Goal: Task Accomplishment & Management: Manage account settings

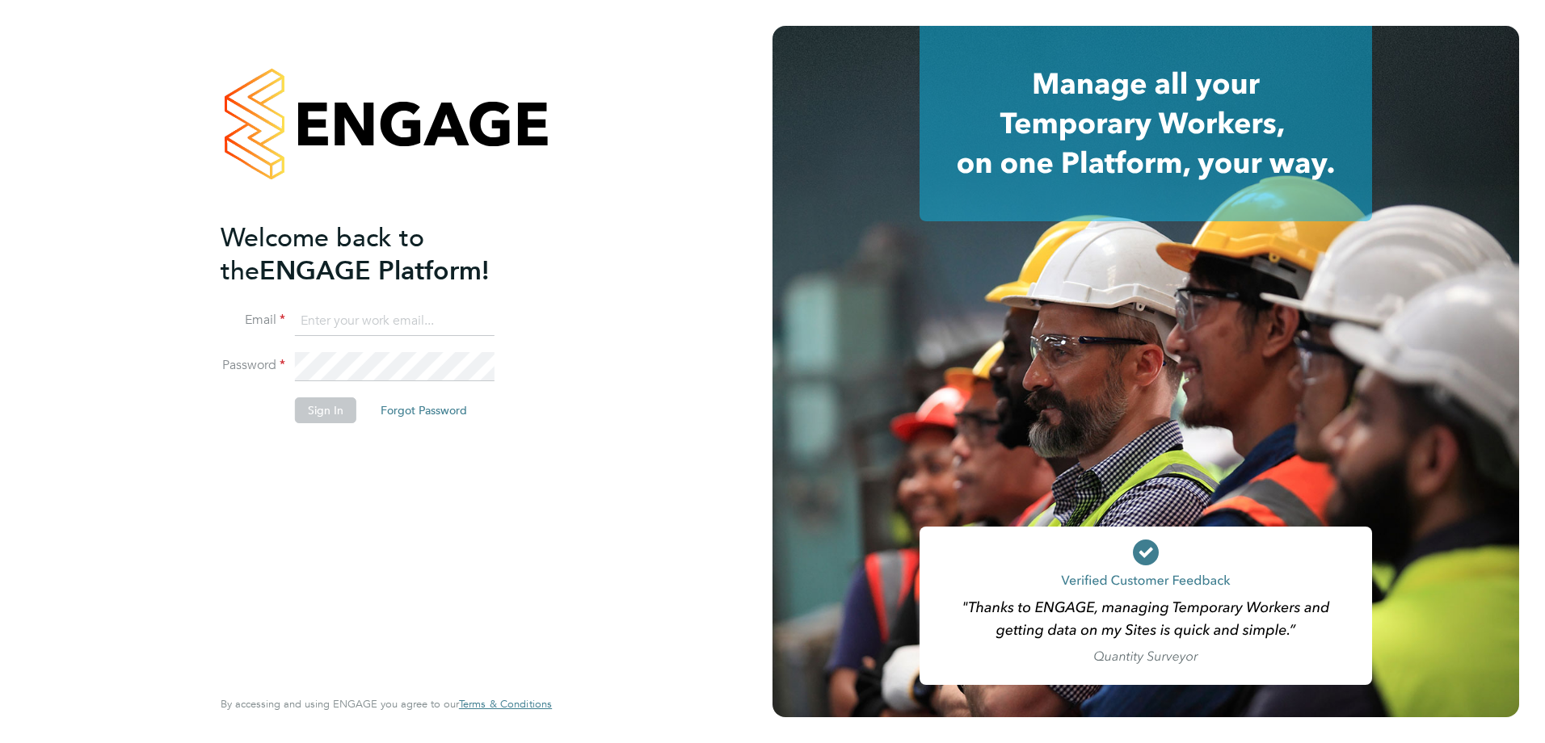
type input "MTaylor@skilledcareers.co.uk"
click at [334, 413] on button "Sign In" at bounding box center [325, 411] width 61 height 26
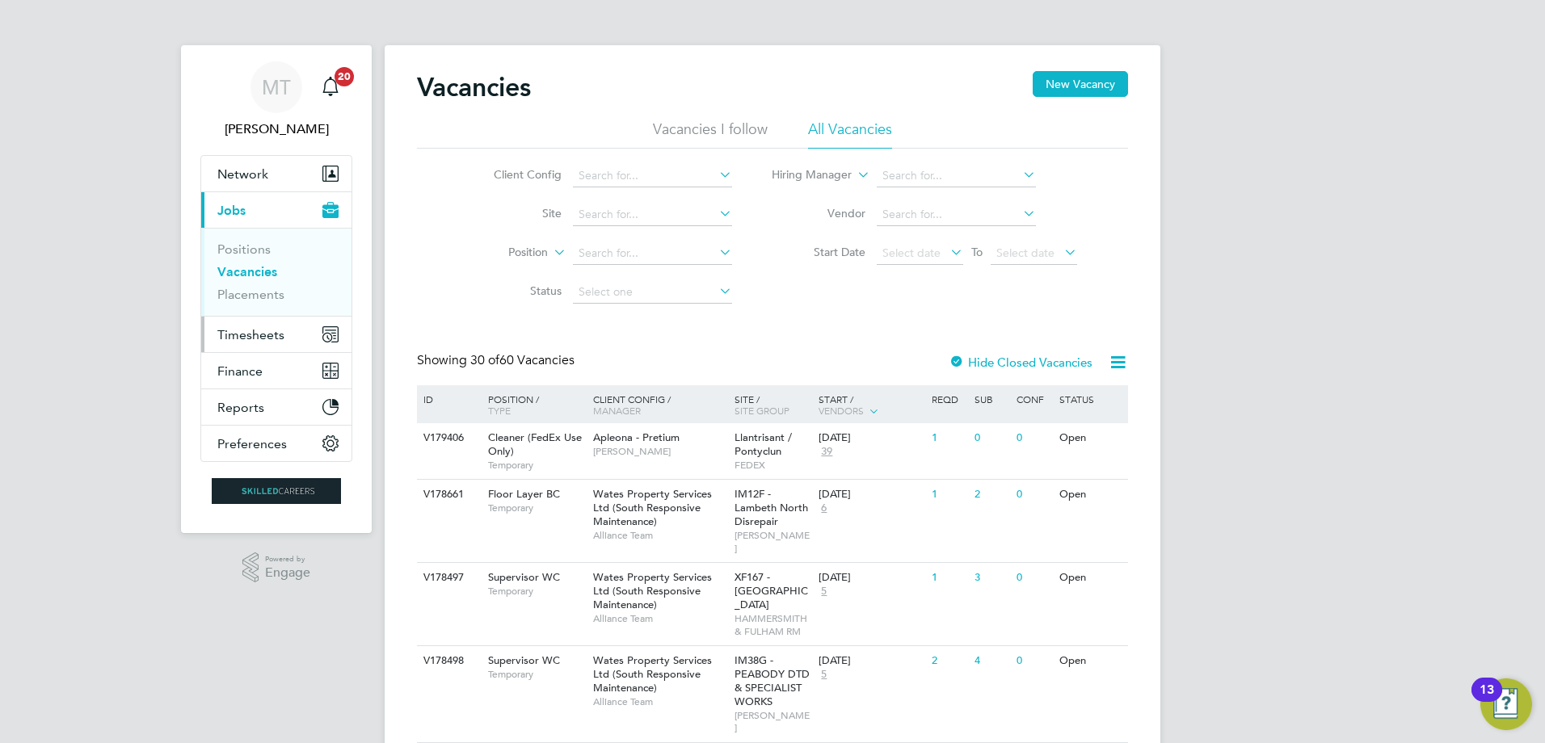
click at [255, 330] on span "Timesheets" at bounding box center [250, 334] width 67 height 15
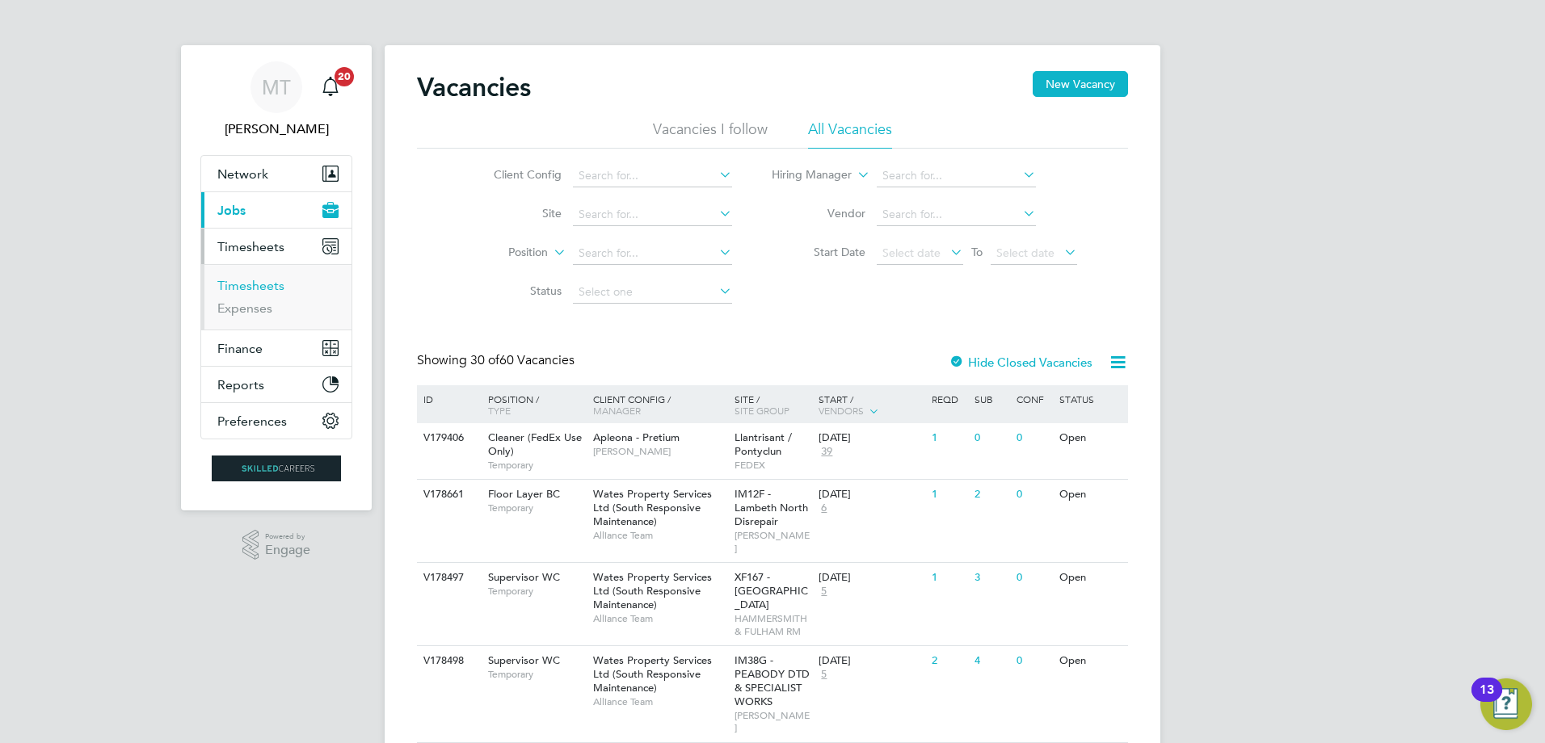
click at [256, 287] on link "Timesheets" at bounding box center [250, 285] width 67 height 15
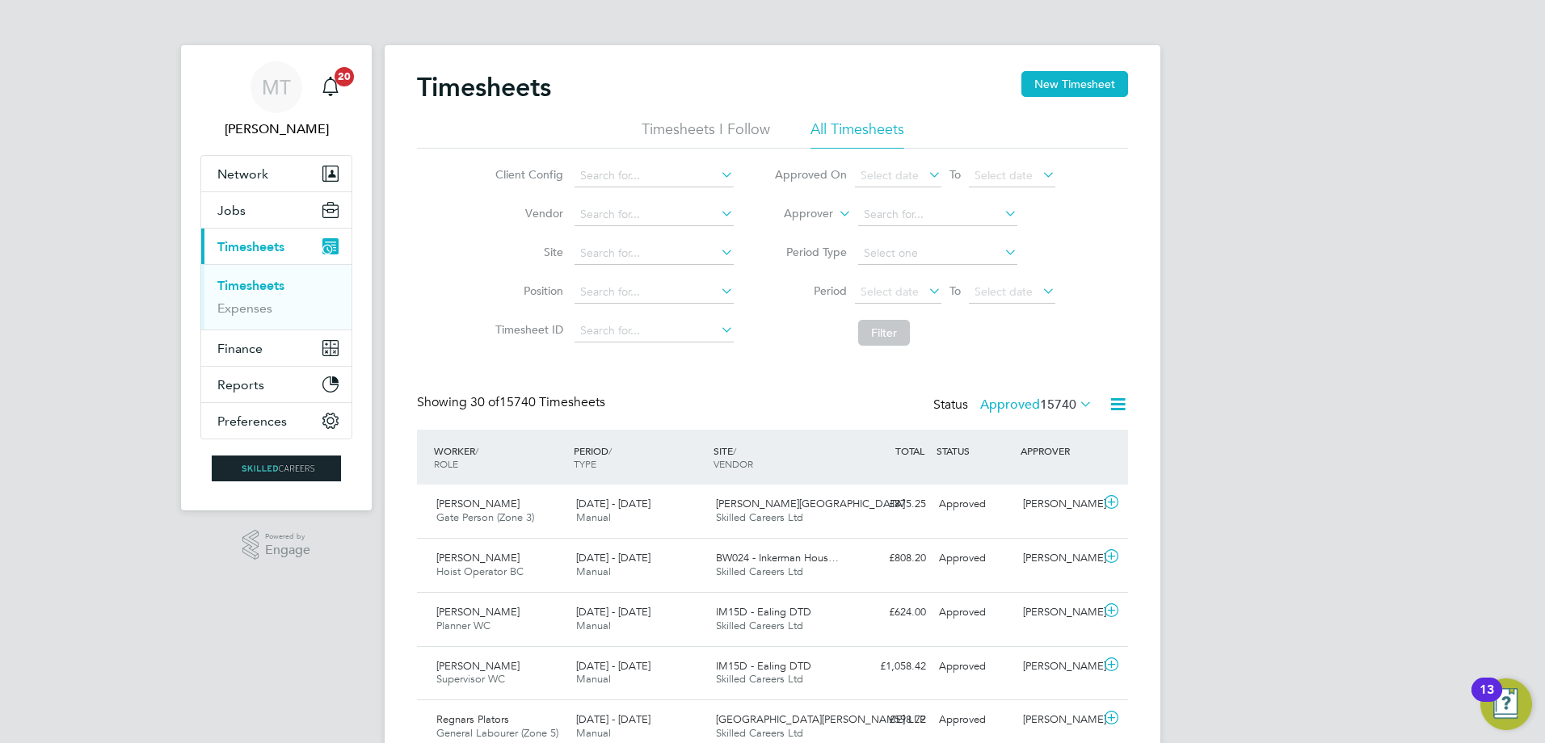
click at [811, 218] on label "Approver" at bounding box center [796, 214] width 73 height 16
click at [798, 232] on li "Worker" at bounding box center [793, 232] width 80 height 21
click at [893, 217] on input at bounding box center [937, 215] width 159 height 23
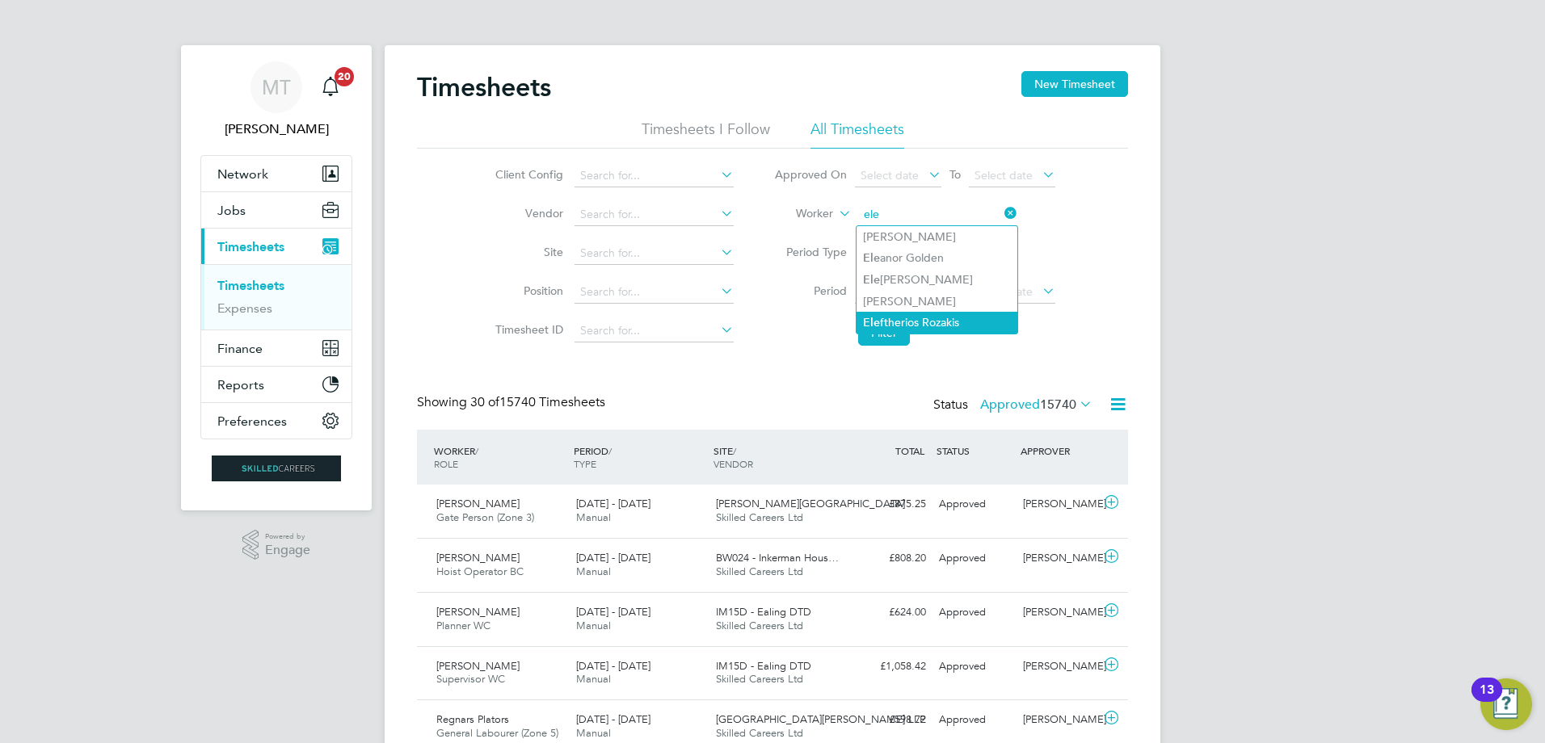
click at [928, 317] on li "Ele ftherios Rozakis" at bounding box center [937, 323] width 161 height 22
type input "Eleftherios Rozakis"
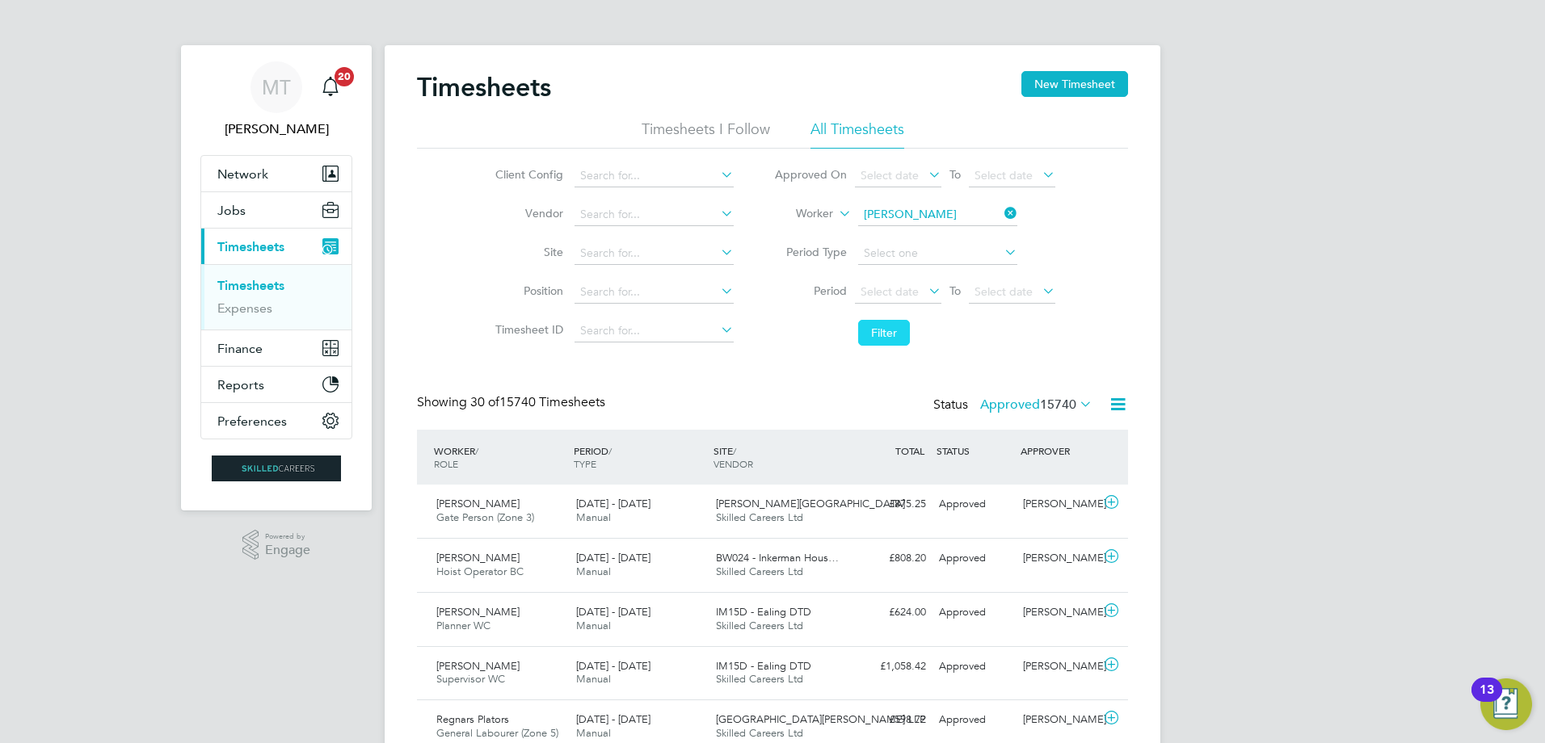
click at [902, 329] on button "Filter" at bounding box center [884, 333] width 52 height 26
click at [1076, 406] on icon at bounding box center [1076, 404] width 0 height 23
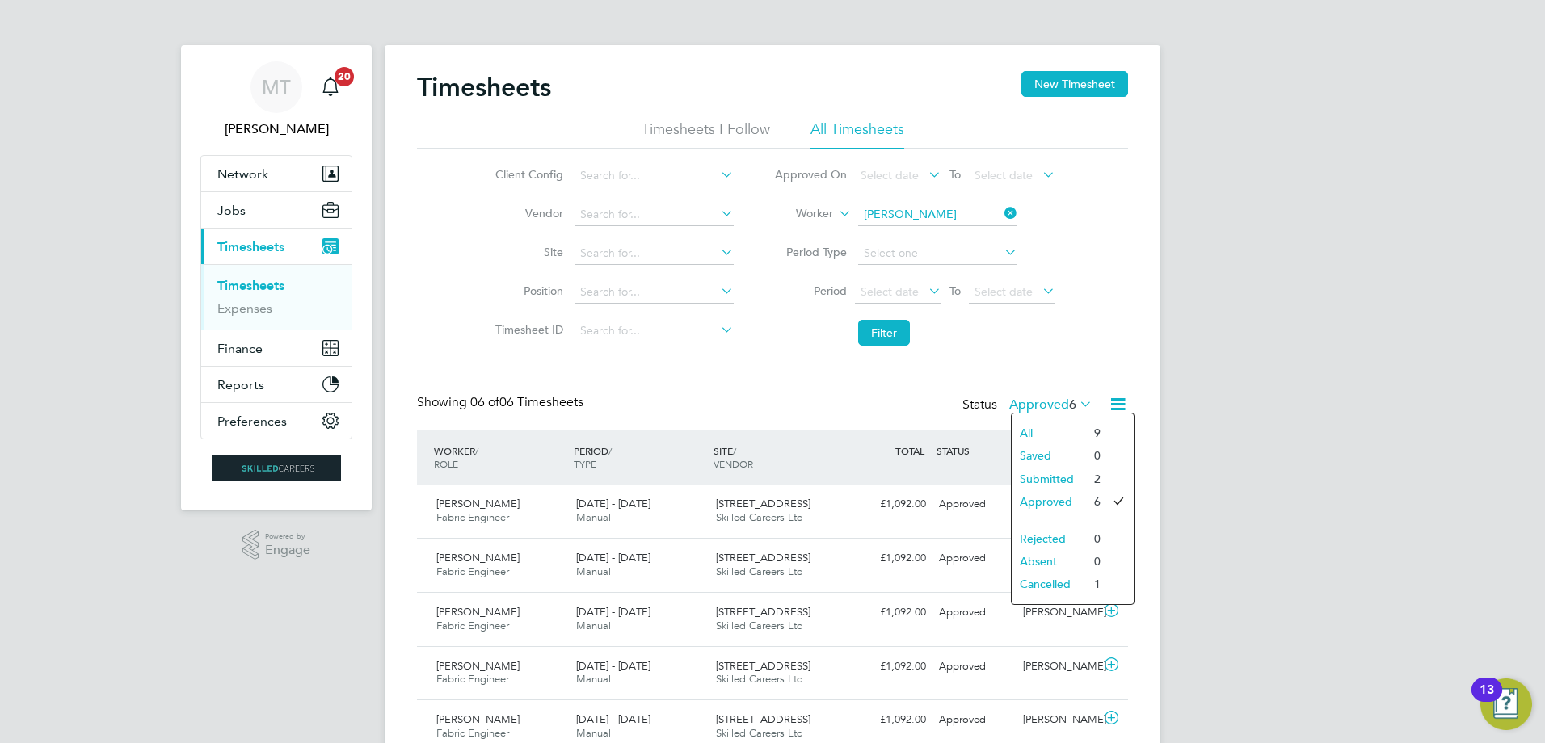
click at [1055, 475] on li "Submitted" at bounding box center [1049, 479] width 74 height 23
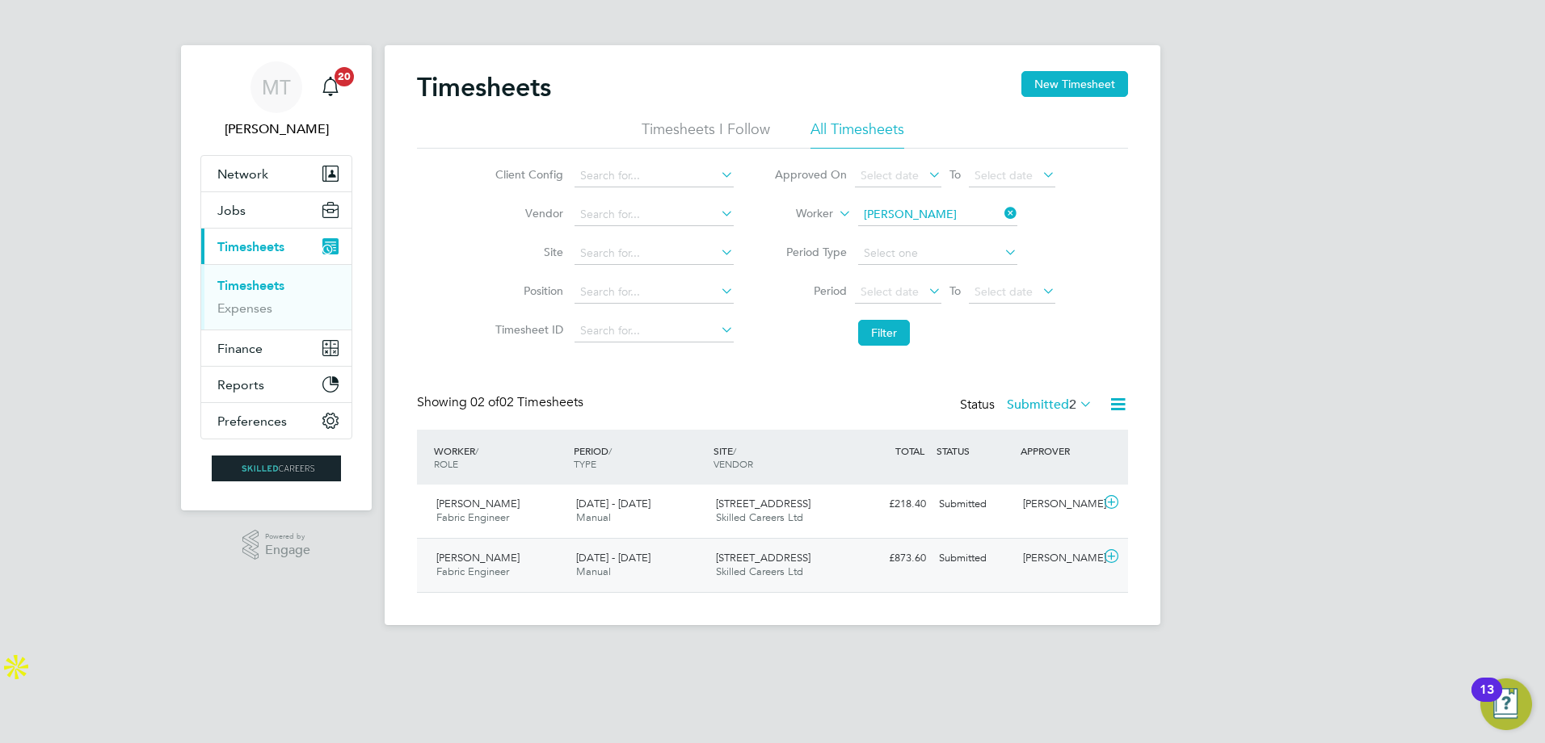
click at [676, 575] on div "23 - 29 Aug 2025 Manual" at bounding box center [640, 565] width 140 height 40
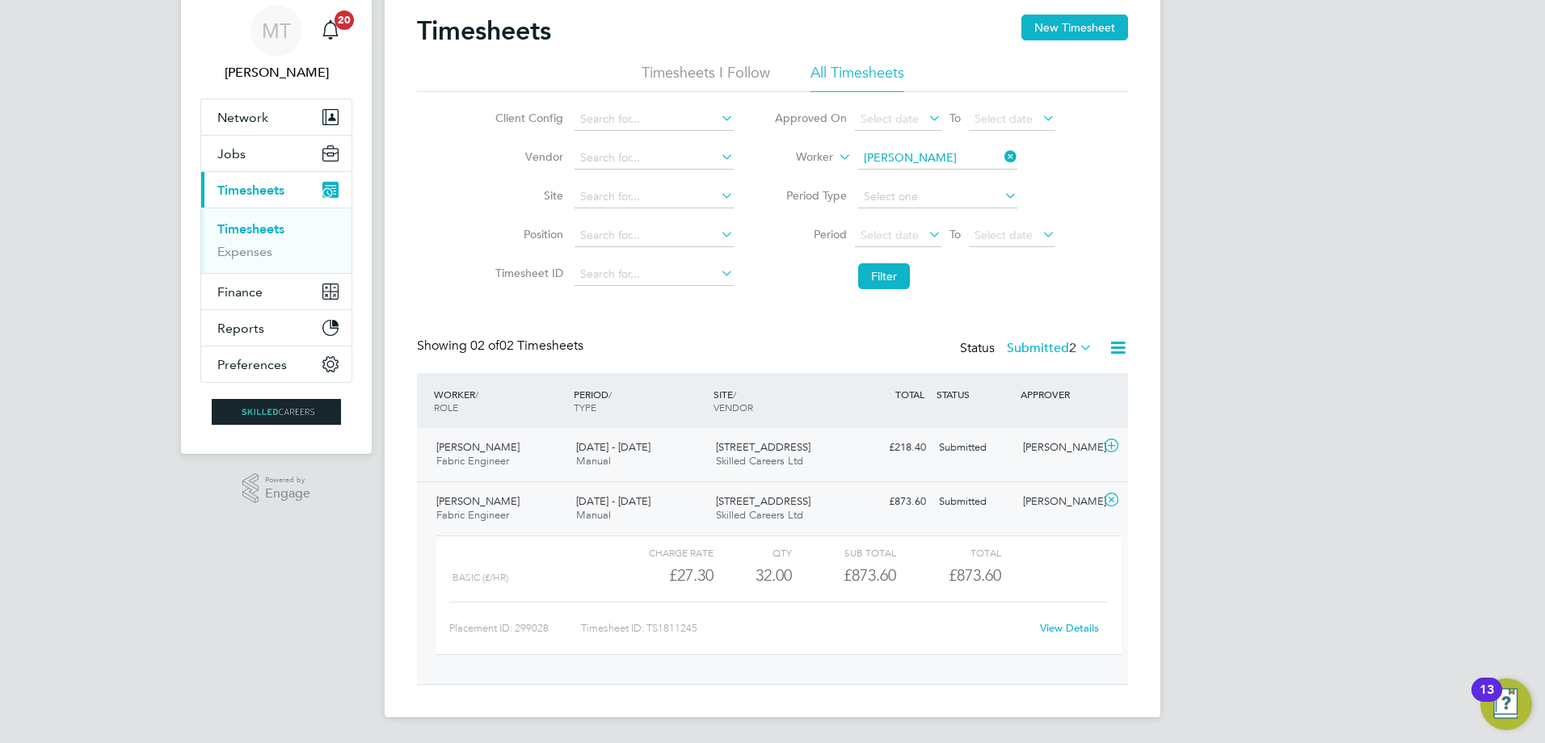
click at [693, 444] on div "30 Aug - 5 Sep 2025 Manual" at bounding box center [640, 455] width 140 height 40
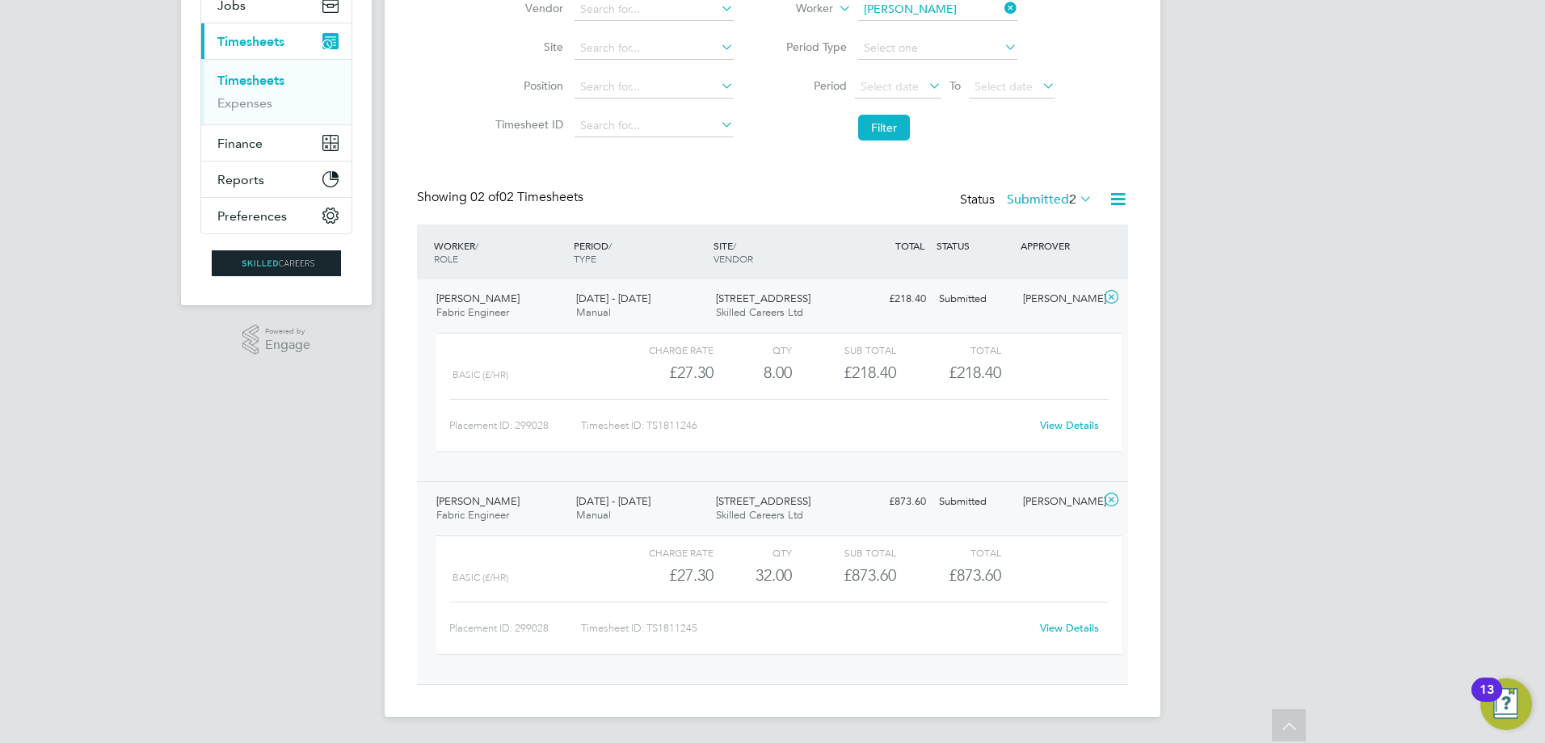
click at [1056, 423] on link "View Details" at bounding box center [1069, 426] width 59 height 14
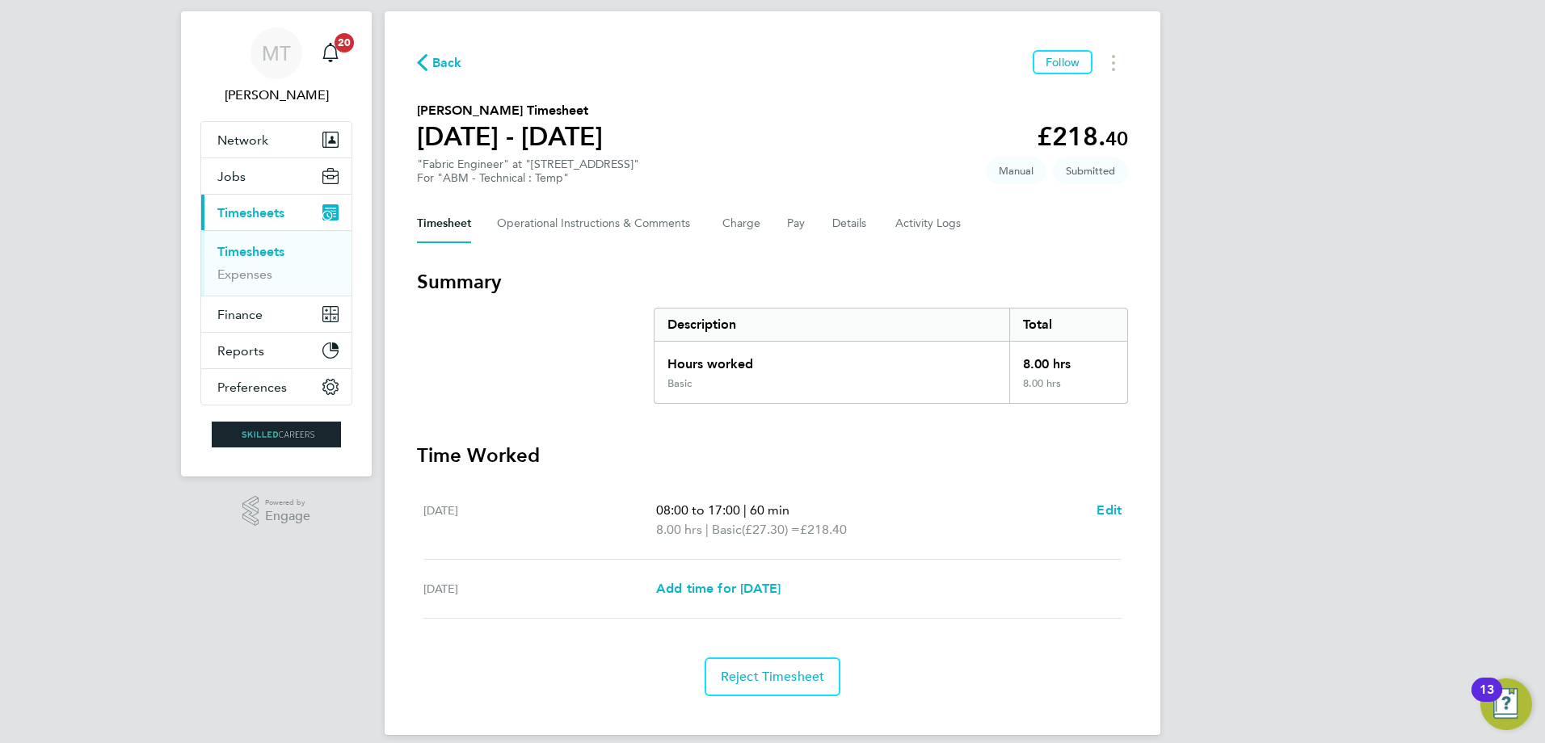
scroll to position [52, 0]
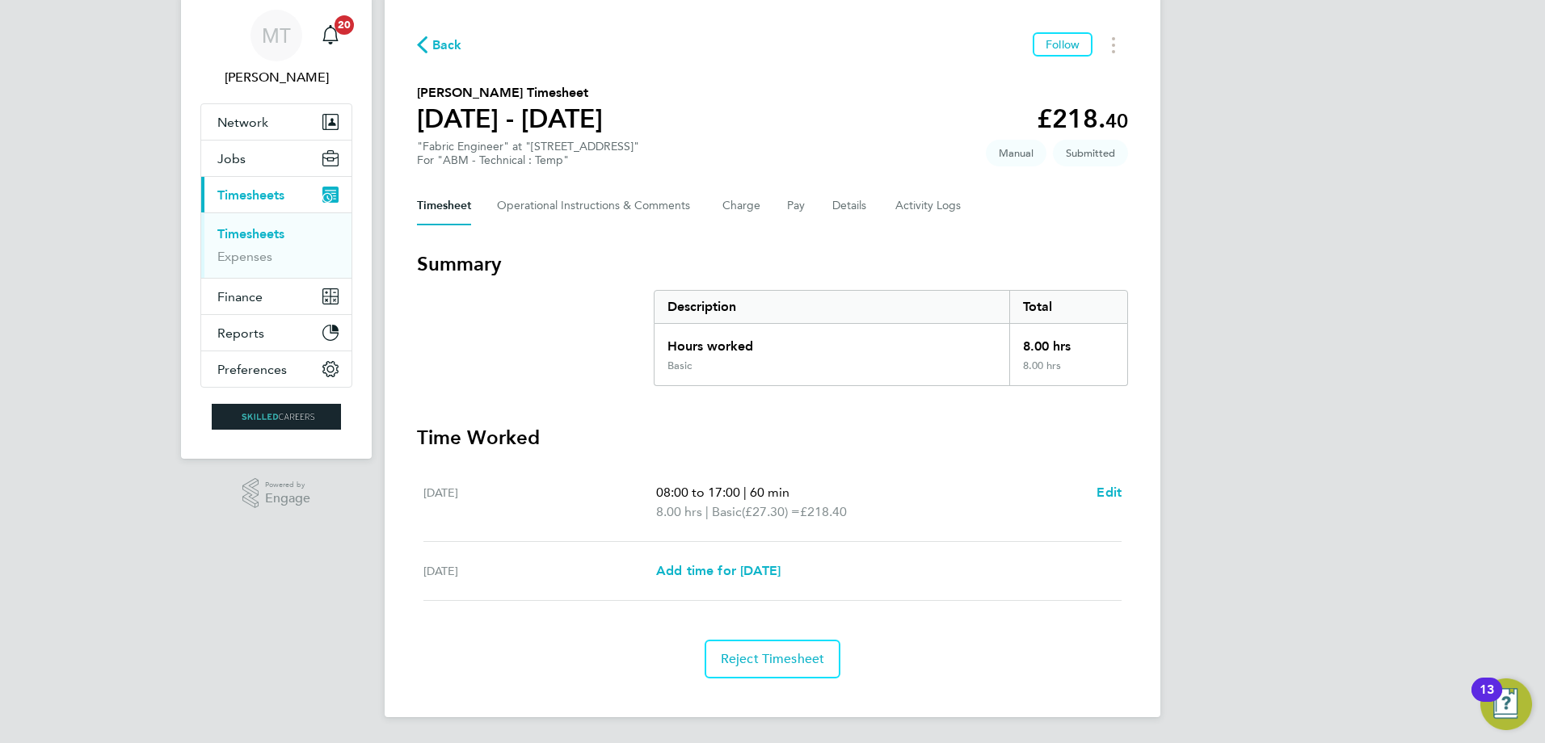
click at [452, 41] on span "Back" at bounding box center [447, 45] width 30 height 19
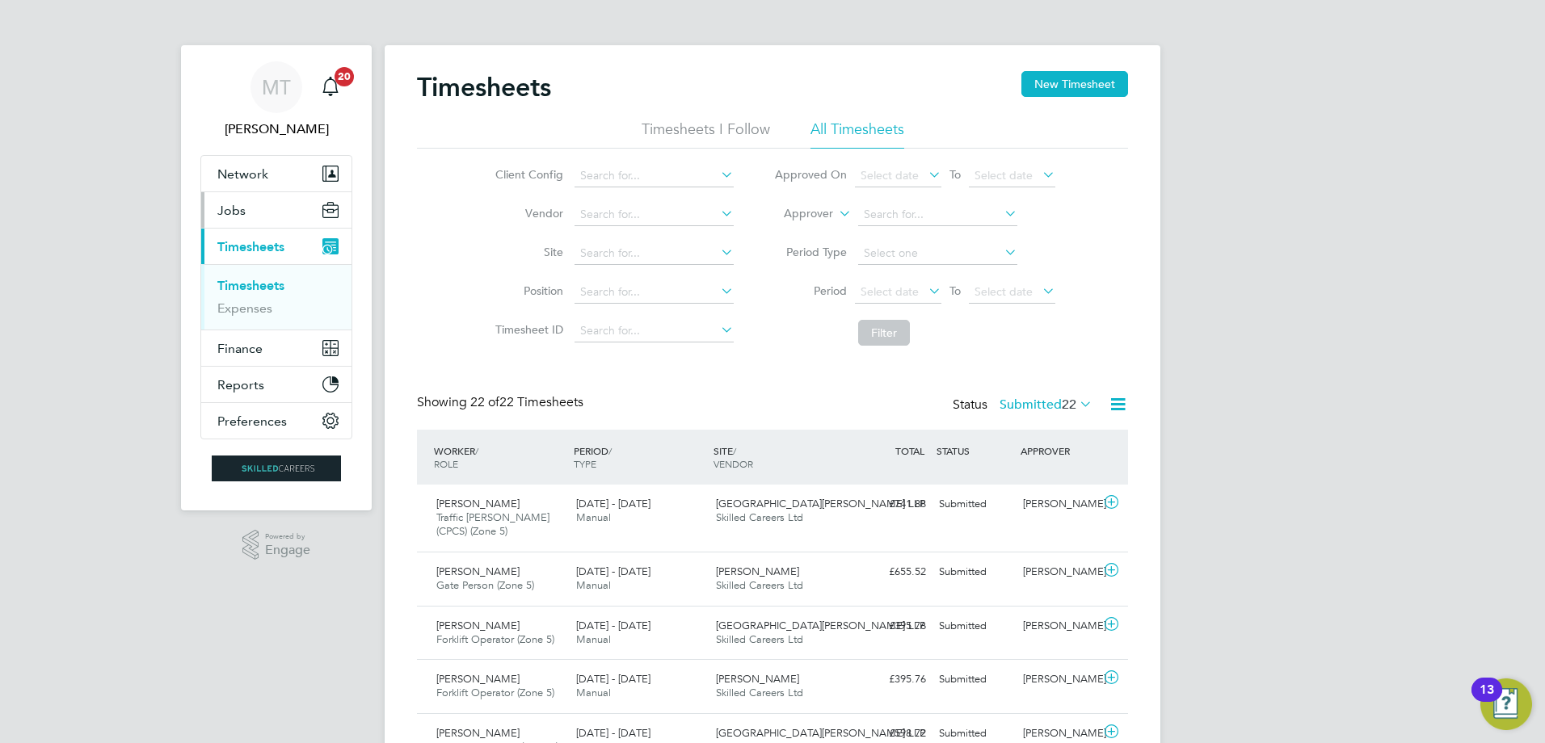
click at [238, 215] on span "Jobs" at bounding box center [231, 210] width 28 height 15
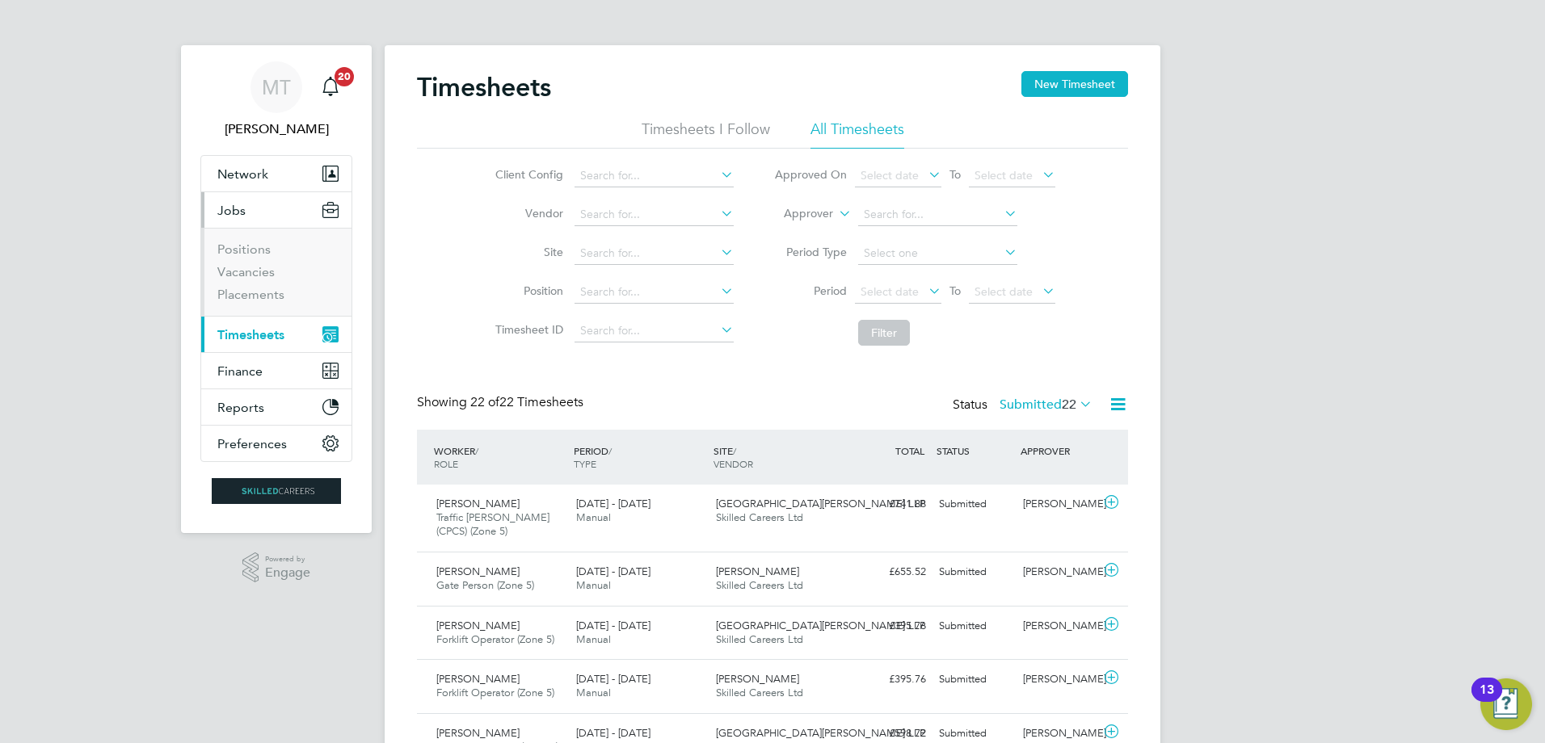
click at [226, 332] on span "Timesheets" at bounding box center [250, 334] width 67 height 15
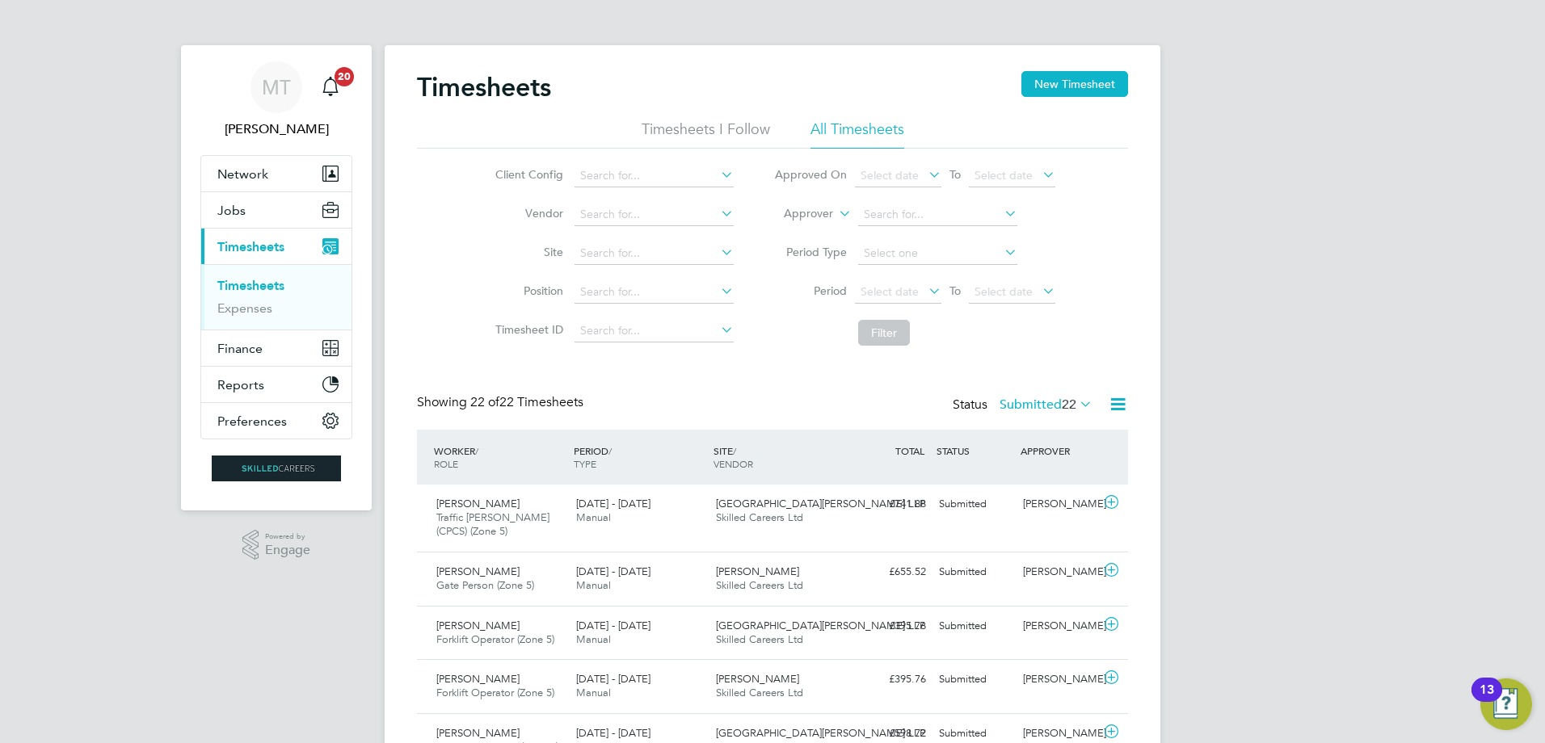
click at [827, 214] on label "Approver" at bounding box center [796, 214] width 73 height 16
click at [791, 233] on li "Worker" at bounding box center [793, 232] width 80 height 21
click at [891, 223] on input at bounding box center [937, 215] width 159 height 23
click at [900, 237] on li "Elef therios Rozakis" at bounding box center [937, 237] width 161 height 22
type input "Eleftherios Rozakis"
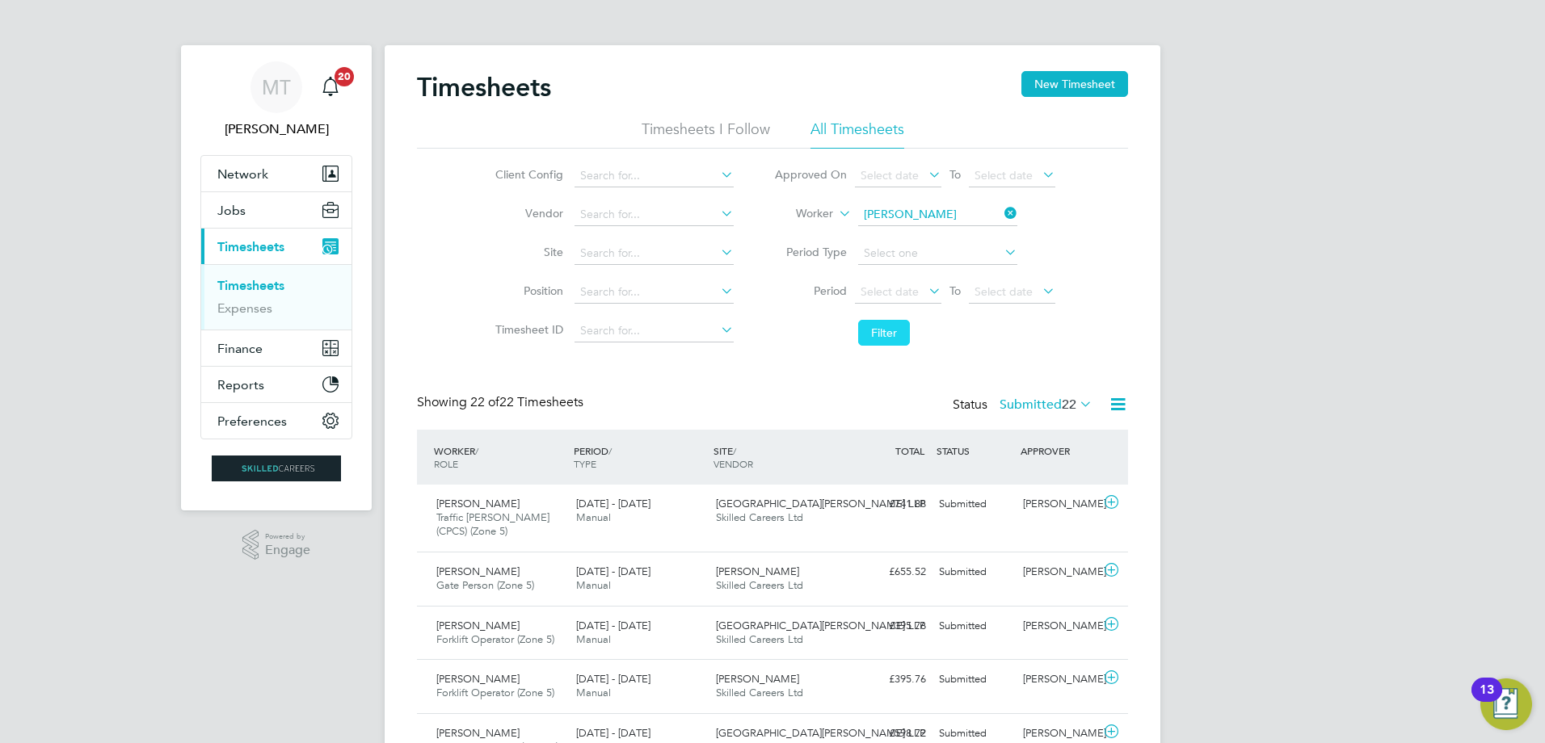
click at [891, 326] on button "Filter" at bounding box center [884, 333] width 52 height 26
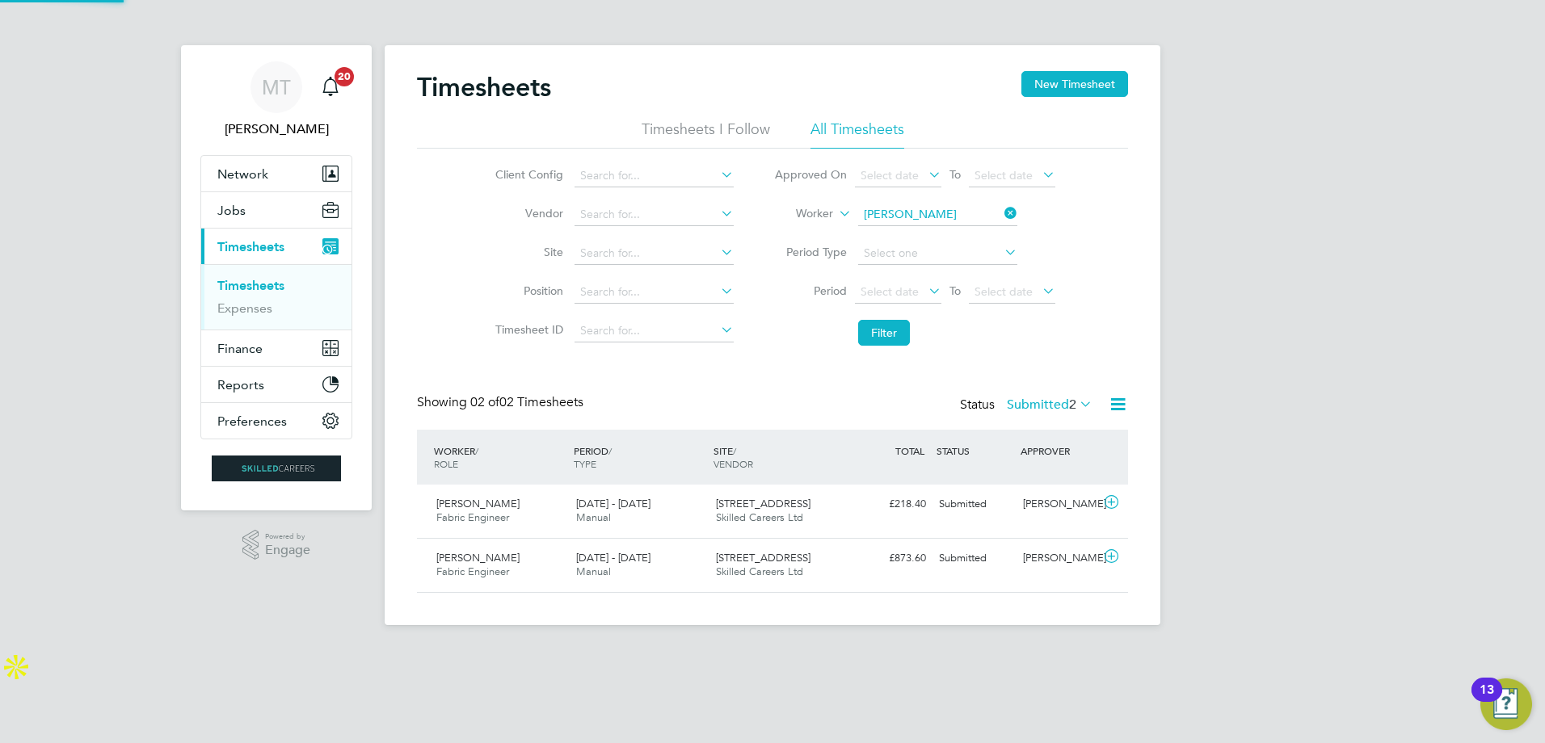
scroll to position [41, 141]
click at [799, 563] on span "36-38 Great Castle Street" at bounding box center [763, 558] width 95 height 14
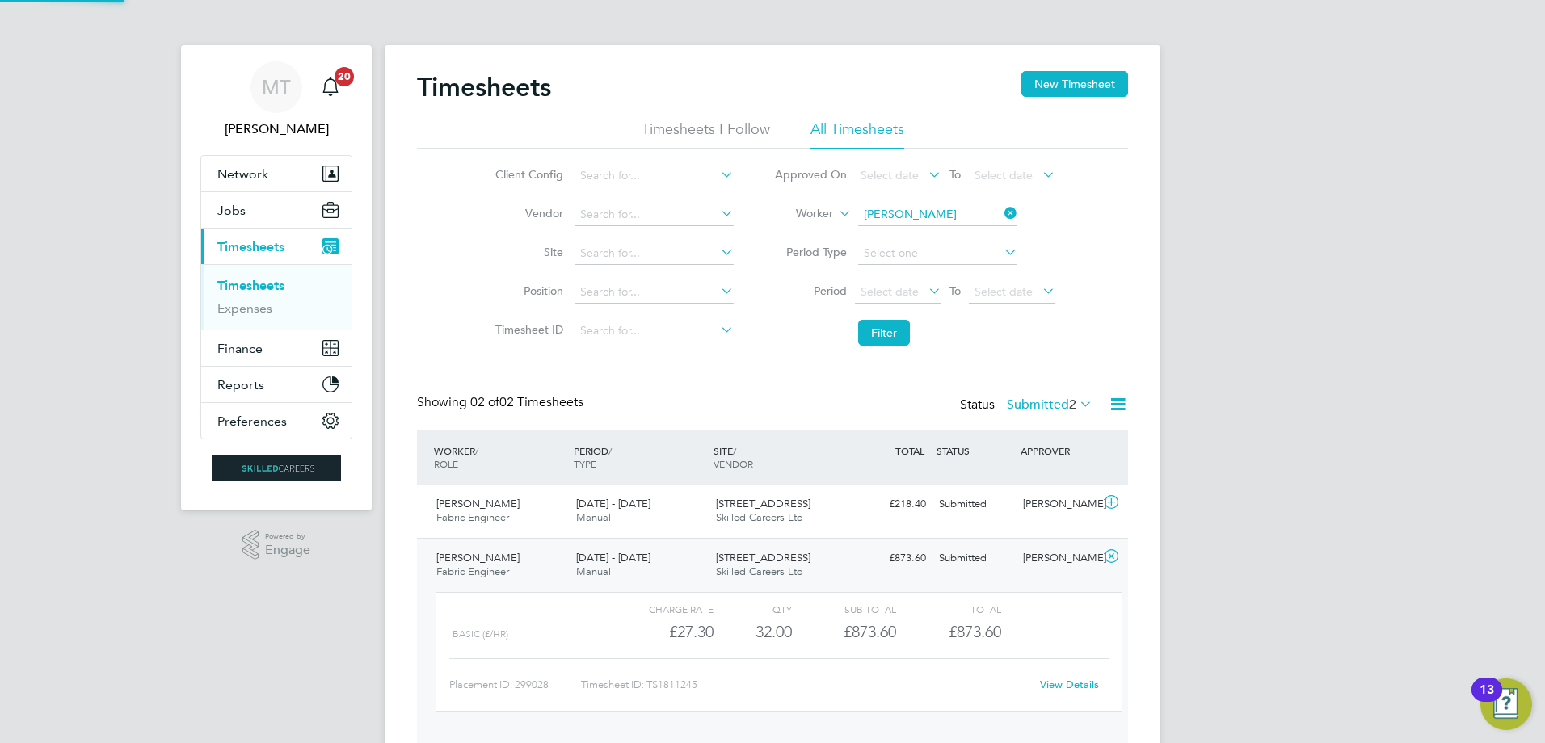
scroll to position [27, 158]
click at [1046, 635] on div "Basic (£/HR) £27.30 32 32.00 32 £873.60 £873.60" at bounding box center [778, 632] width 685 height 27
click at [493, 558] on span "Eleftherios Rozakis" at bounding box center [477, 558] width 83 height 14
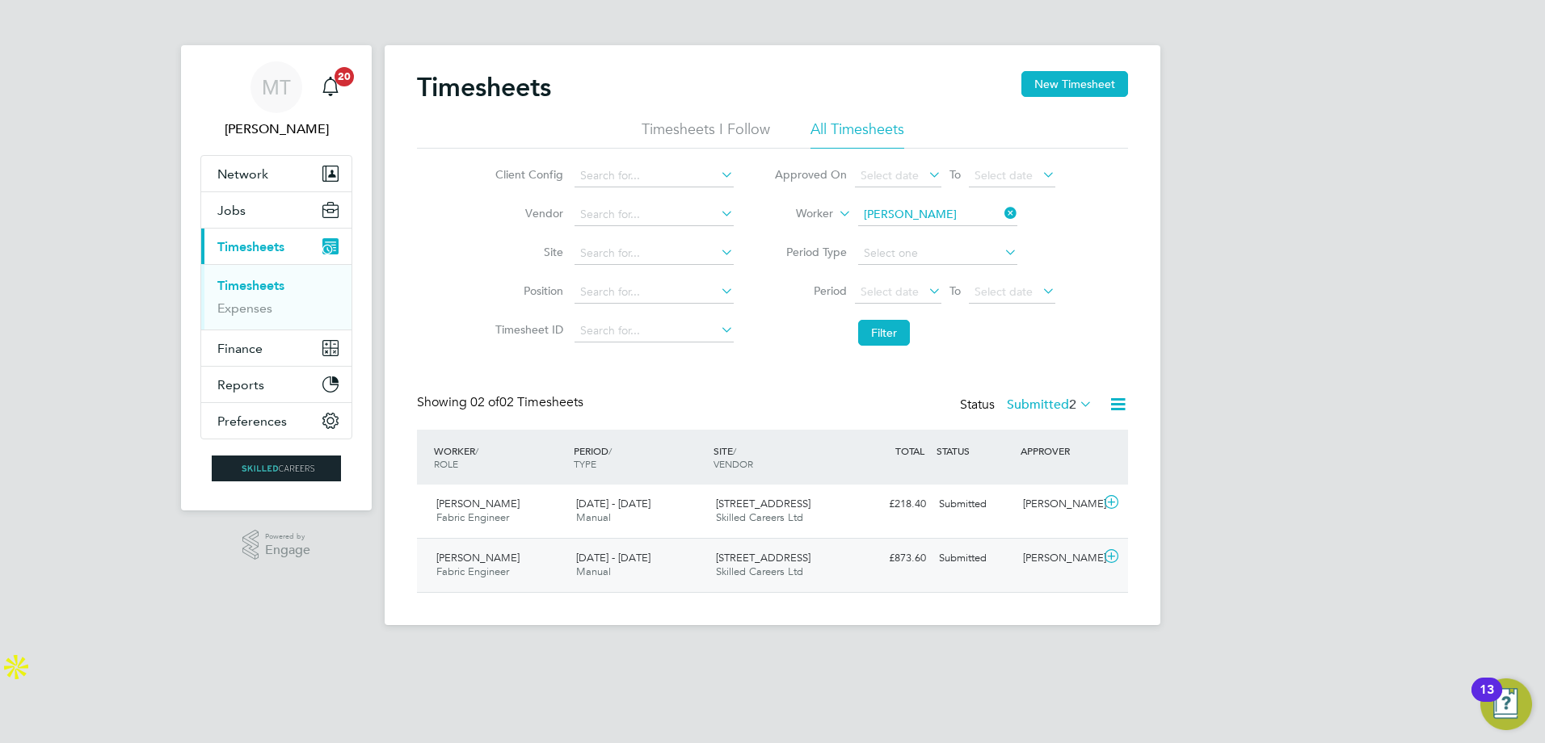
click at [493, 558] on span "Eleftherios Rozakis" at bounding box center [477, 558] width 83 height 14
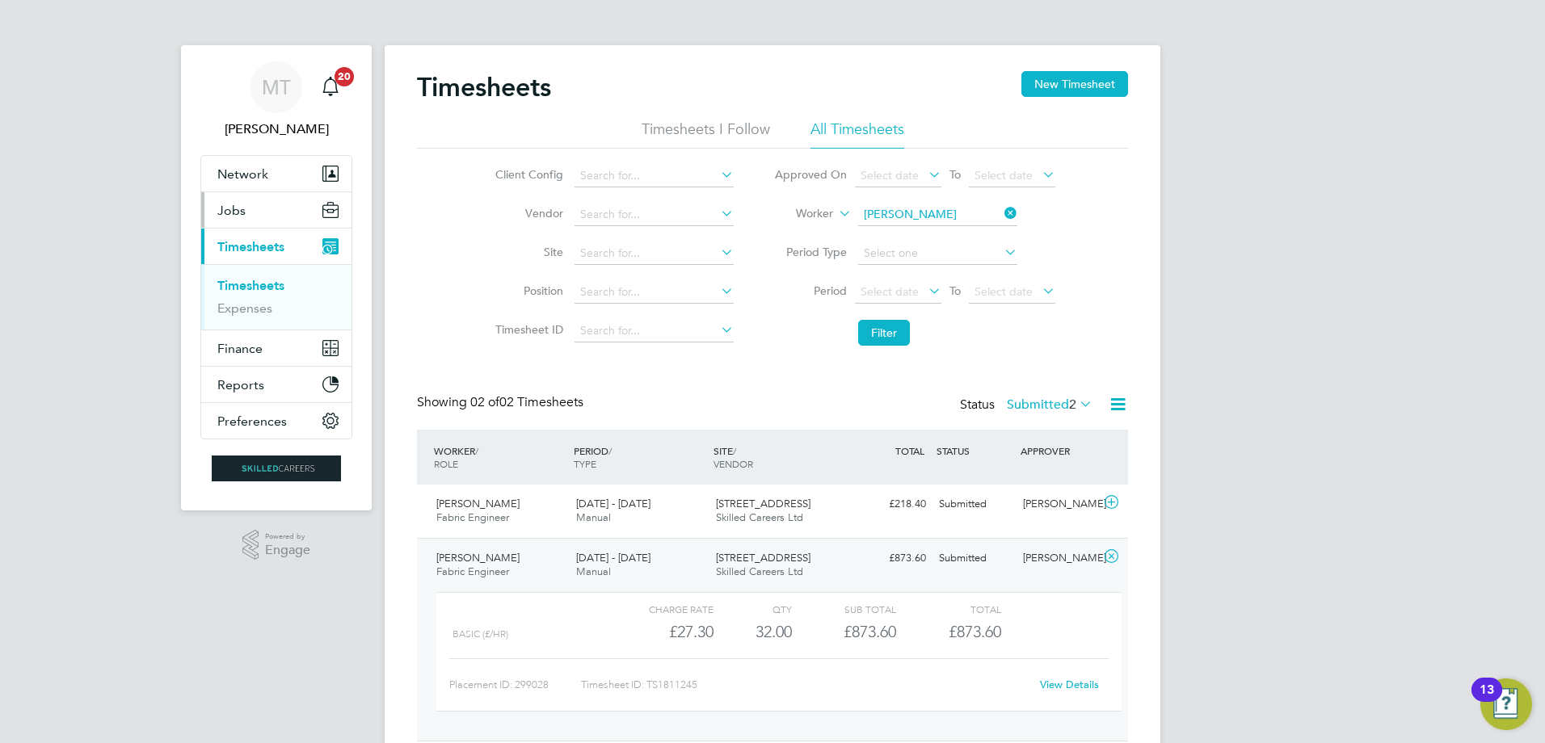
click at [242, 217] on span "Jobs" at bounding box center [231, 210] width 28 height 15
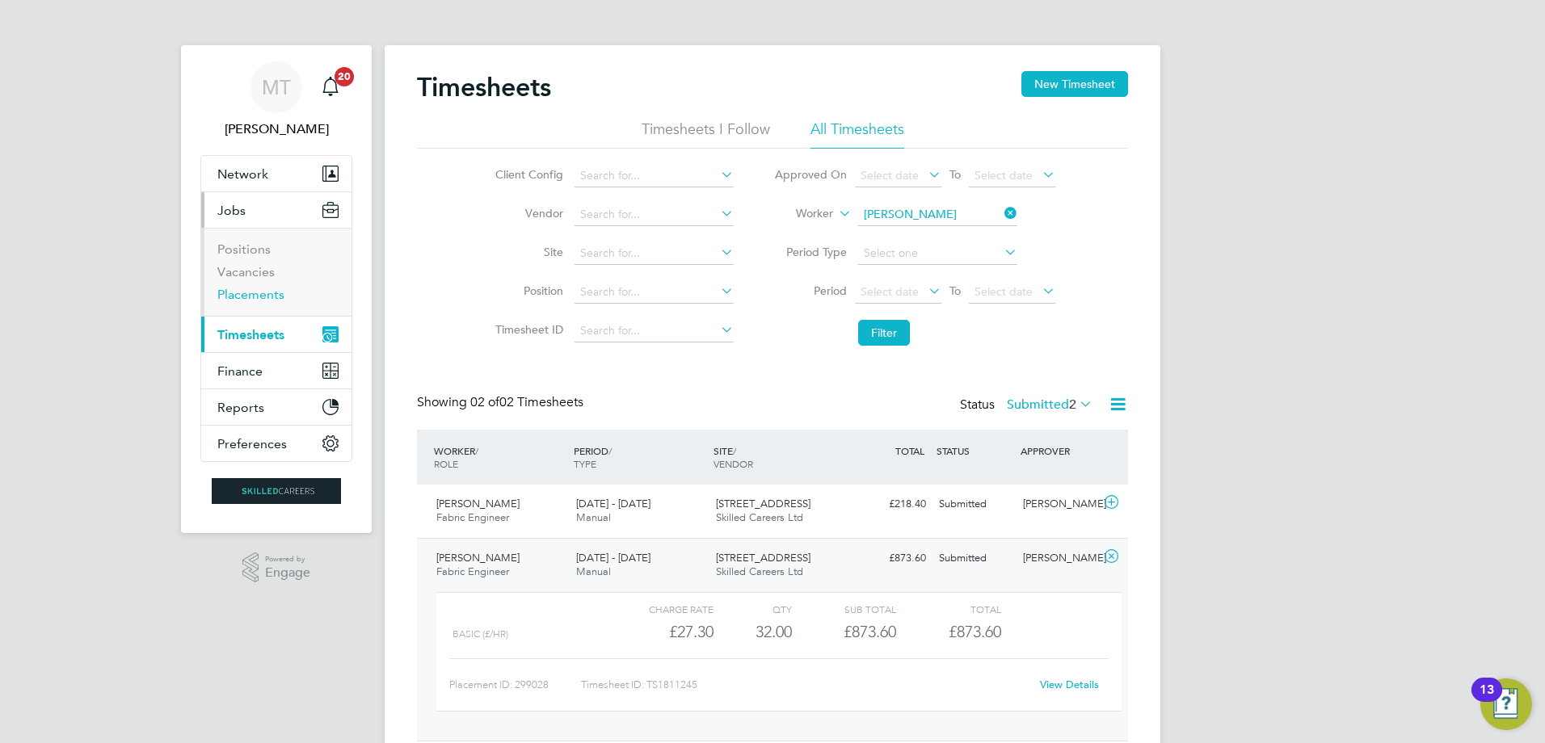
click at [236, 294] on link "Placements" at bounding box center [250, 294] width 67 height 15
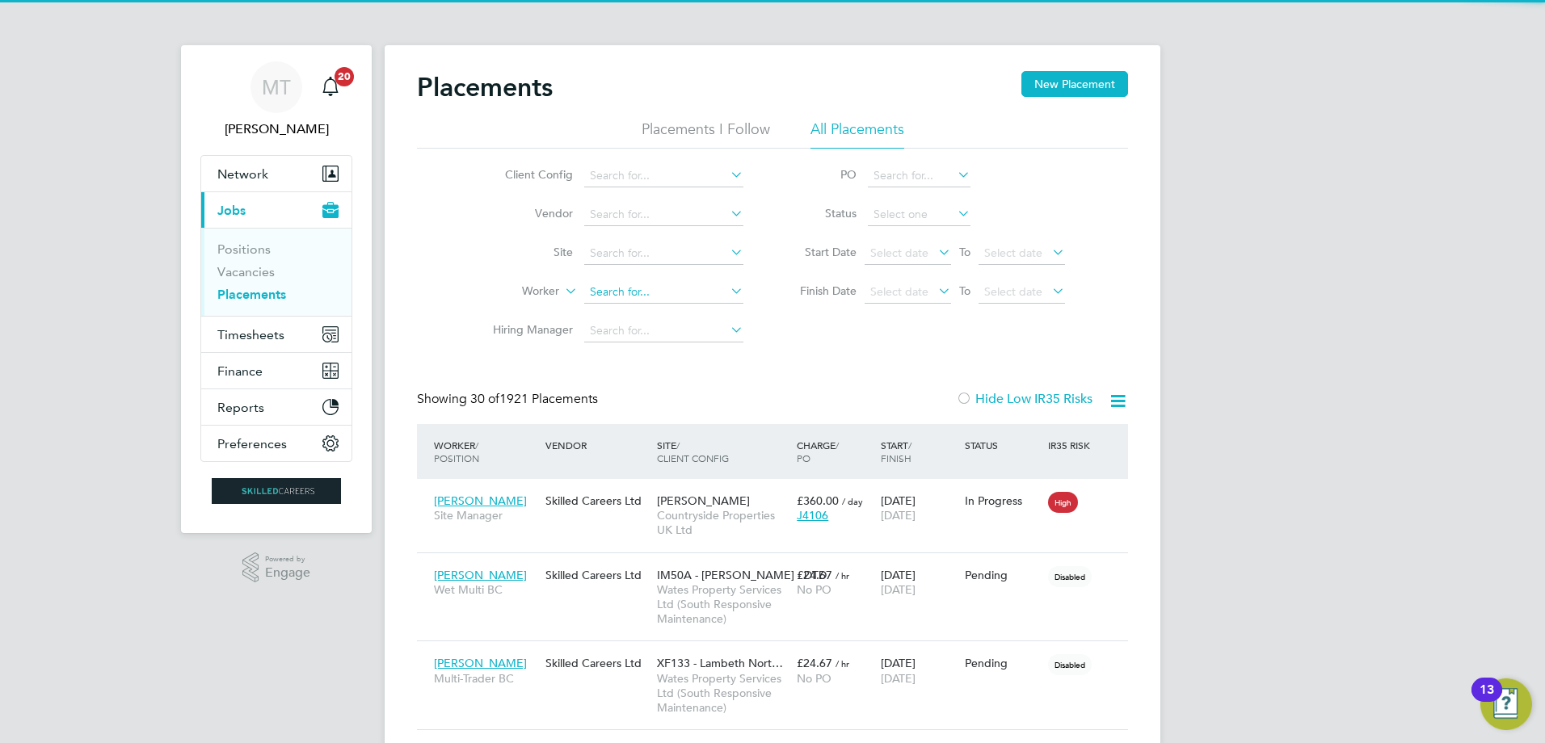
scroll to position [76, 141]
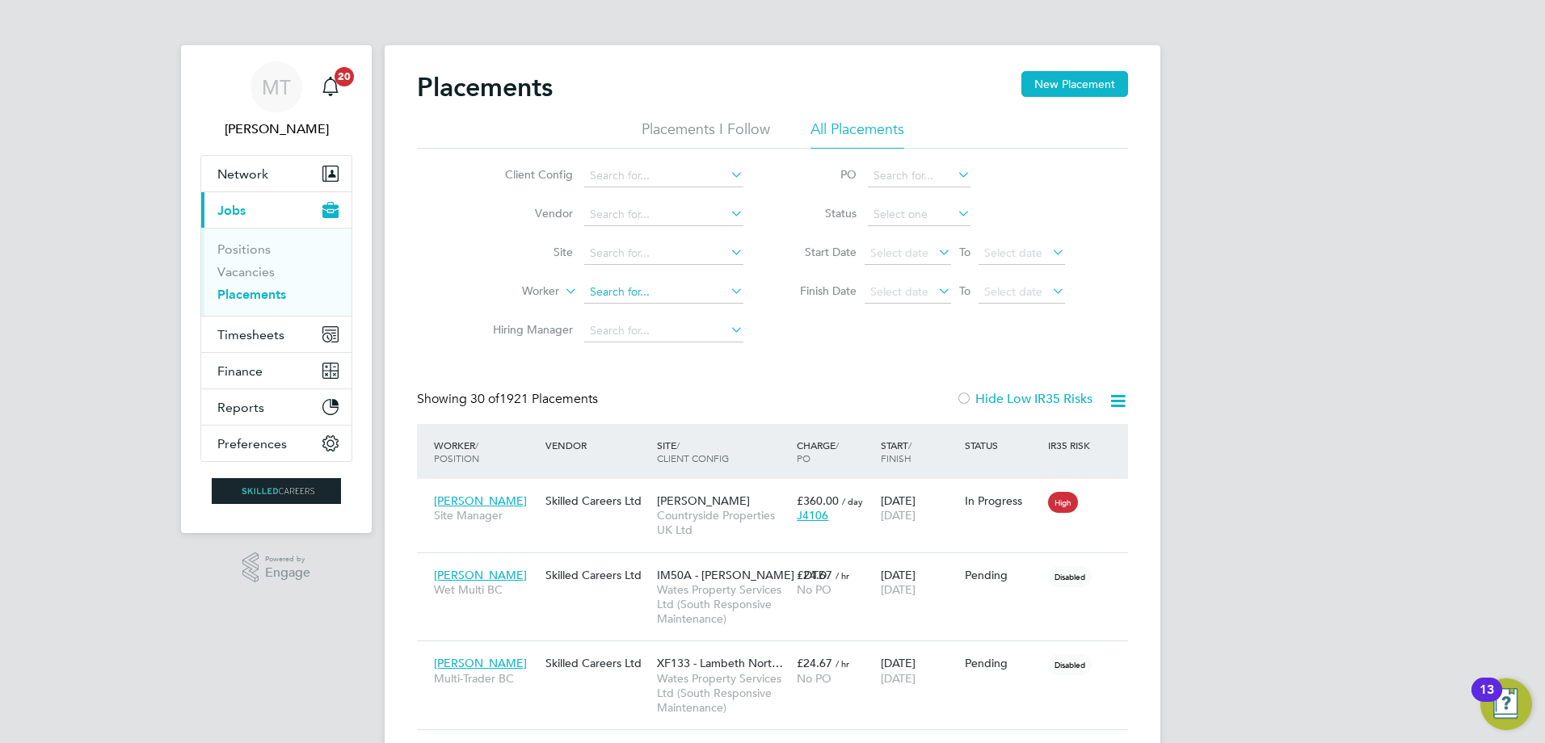
click at [659, 292] on input at bounding box center [663, 292] width 159 height 23
click at [648, 318] on li "Elef therios Rozakis" at bounding box center [663, 314] width 161 height 22
type input "Eleftherios Rozakis"
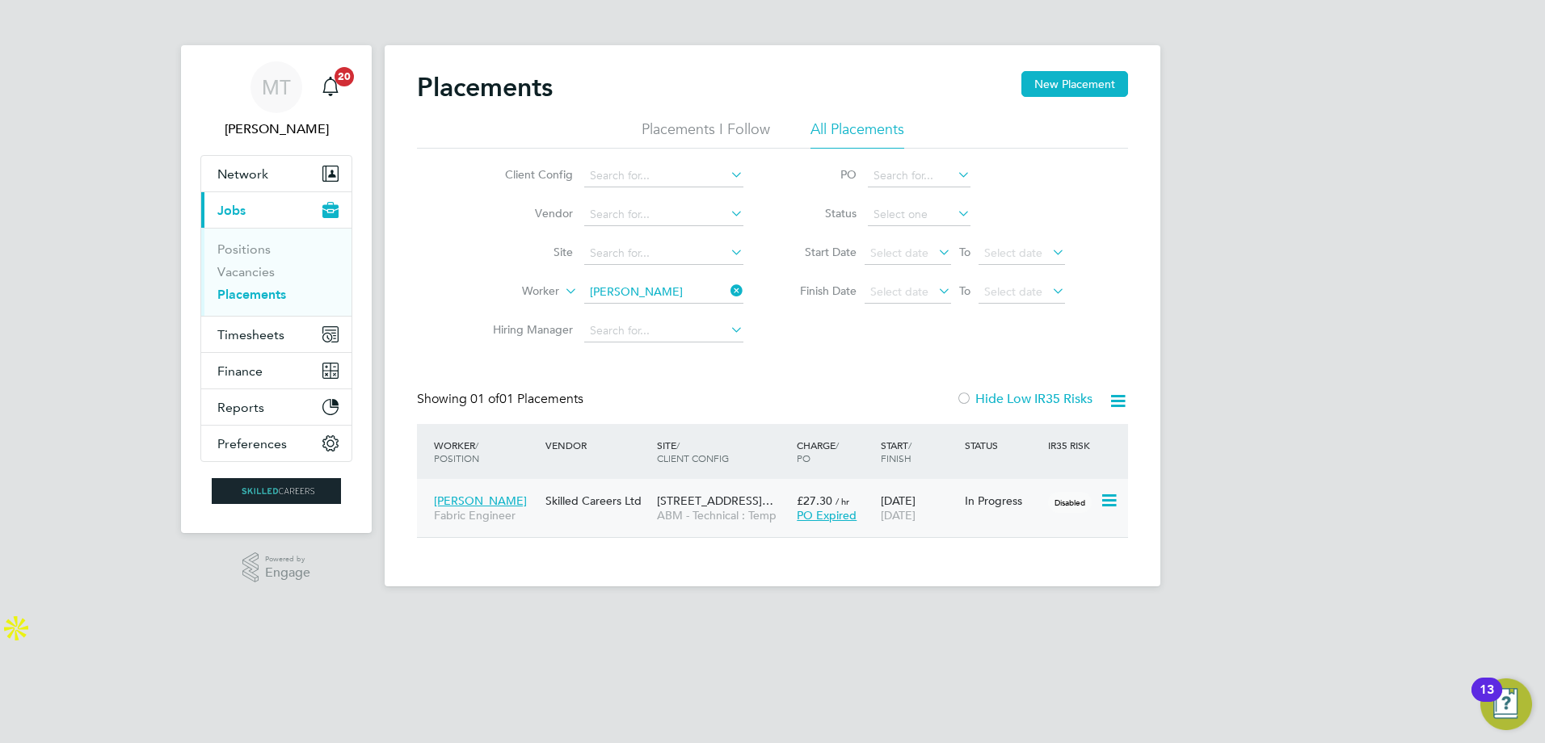
click at [692, 528] on div "36-38 Great Castle Str… ABM - Technical : Temp" at bounding box center [723, 508] width 140 height 45
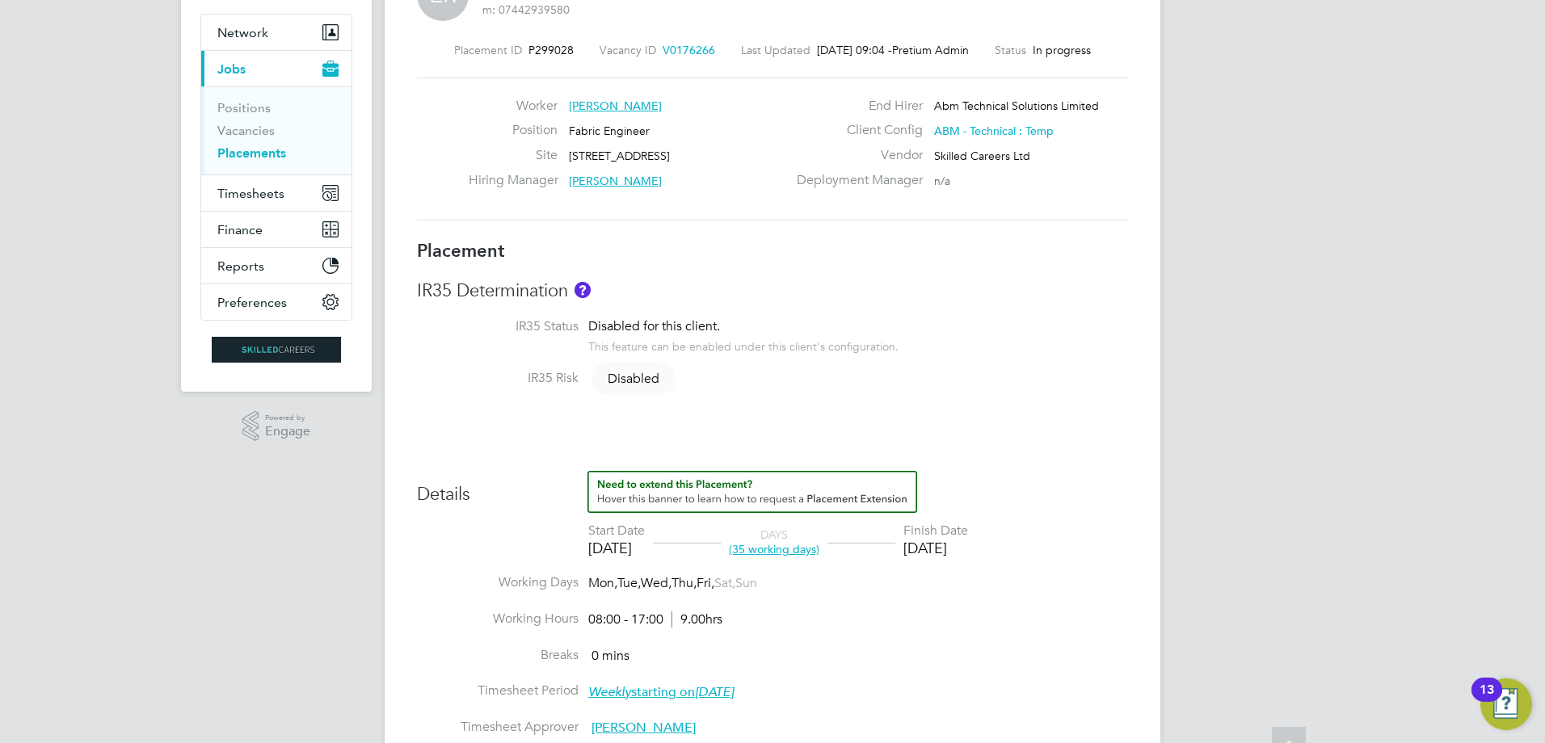
scroll to position [162, 0]
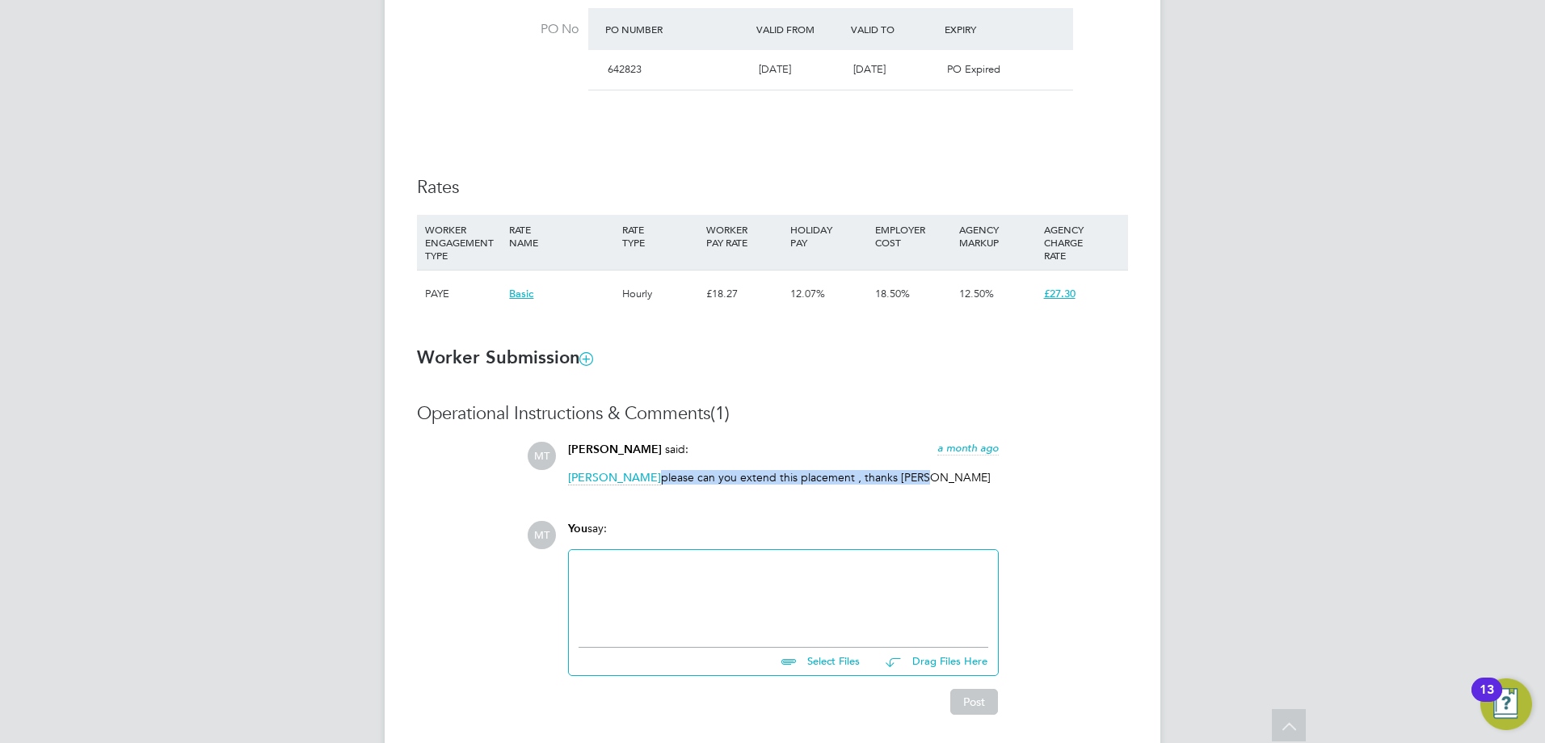
drag, startPoint x: 965, startPoint y: 475, endPoint x: 564, endPoint y: 474, distance: 400.8
click at [564, 474] on div "Matt Taylor said: a month ago Miguel Decaires please can you extend this placem…" at bounding box center [783, 469] width 447 height 55
copy p "please can you extend this placement , thanks Matt"
click at [675, 576] on div at bounding box center [784, 594] width 410 height 69
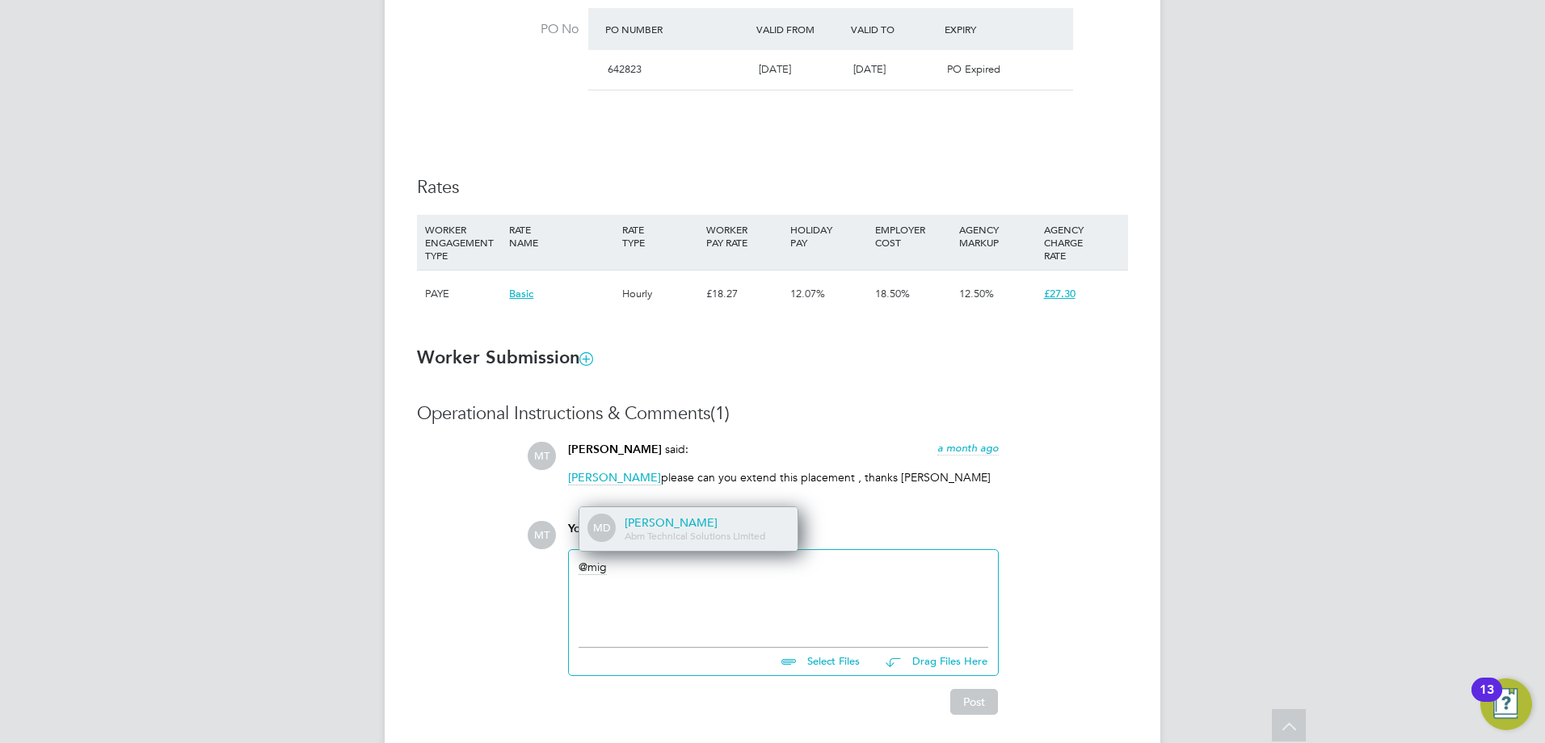
click at [700, 538] on span "Abm Technical Solutions Limited" at bounding box center [695, 535] width 141 height 13
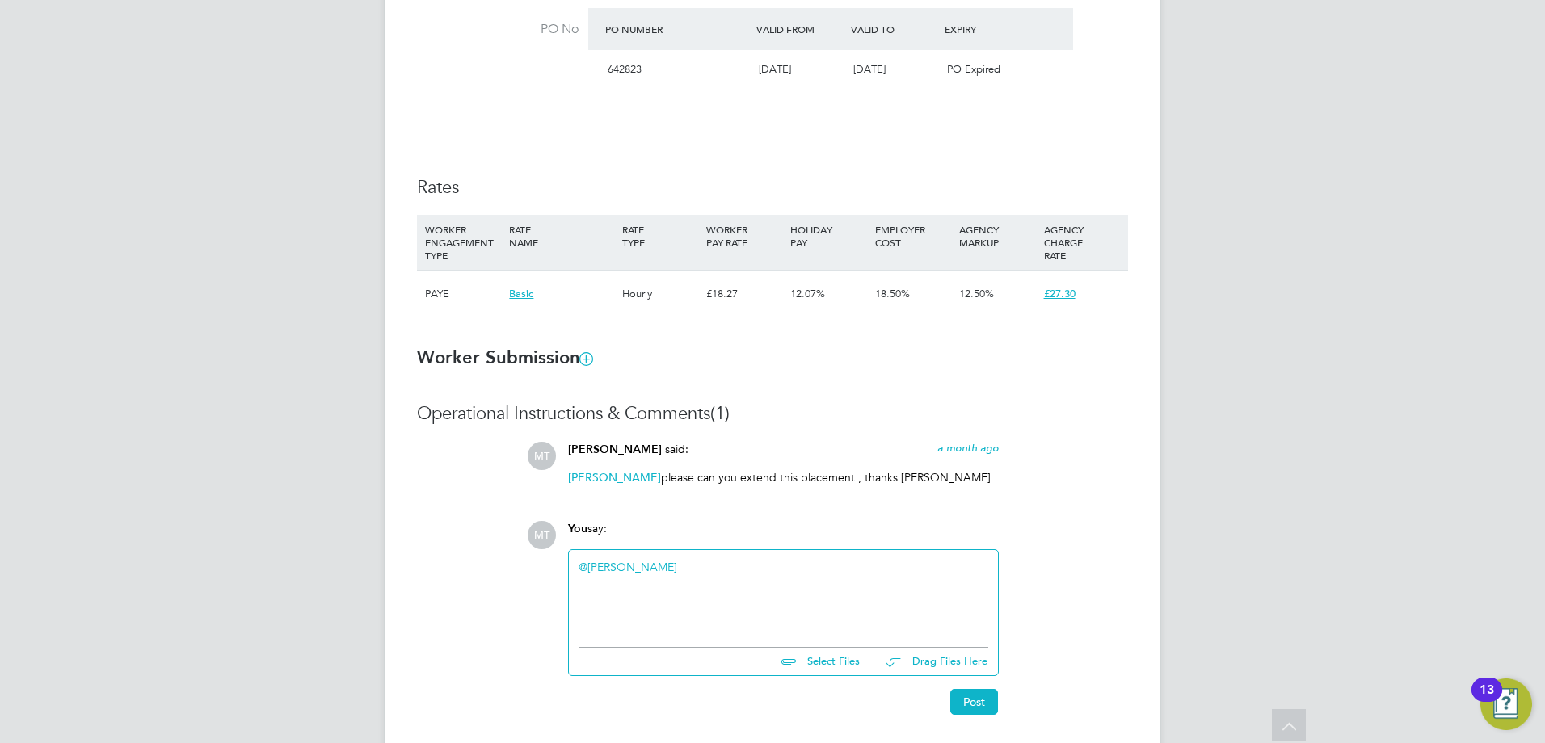
paste div
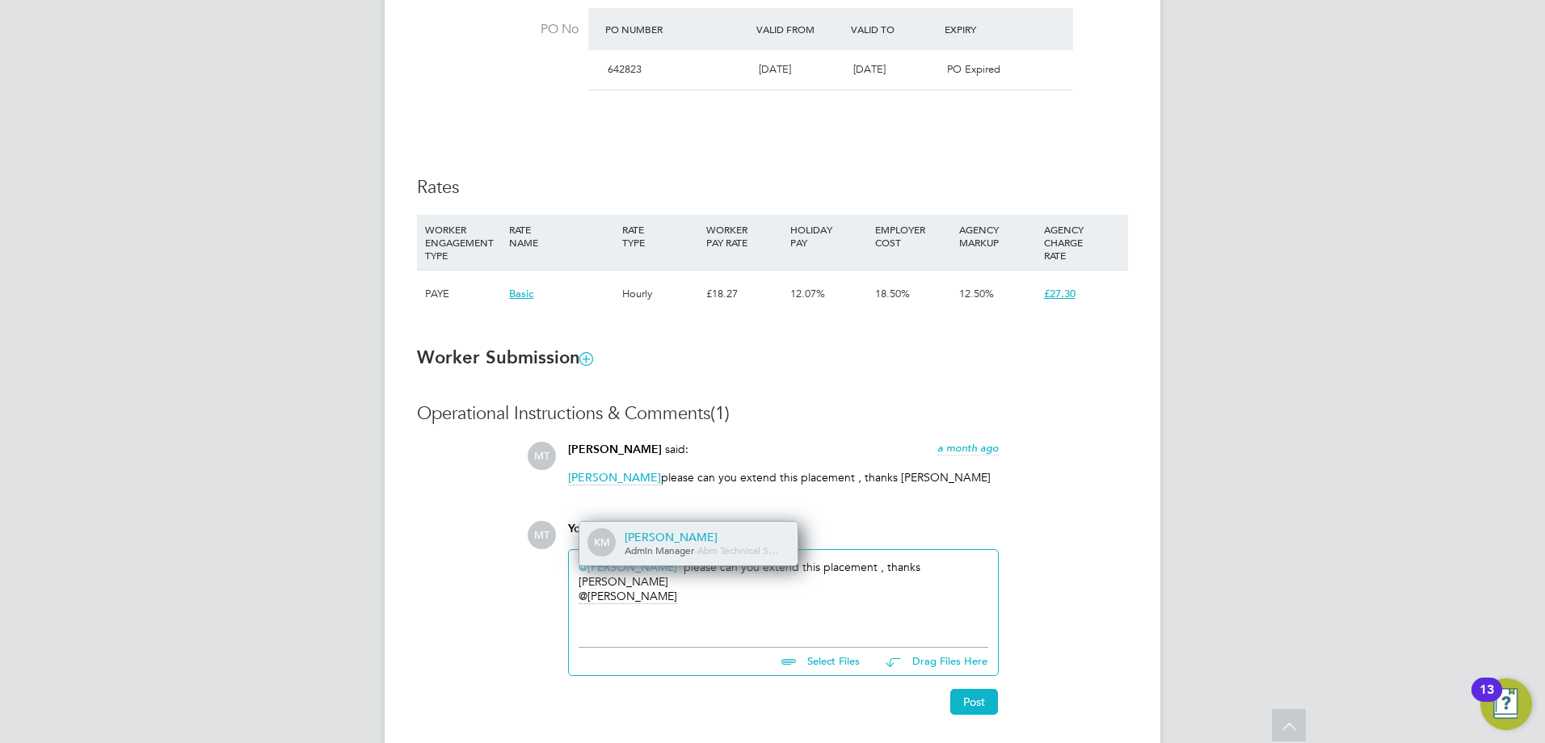
click at [675, 545] on span "Admin Manager" at bounding box center [659, 550] width 69 height 13
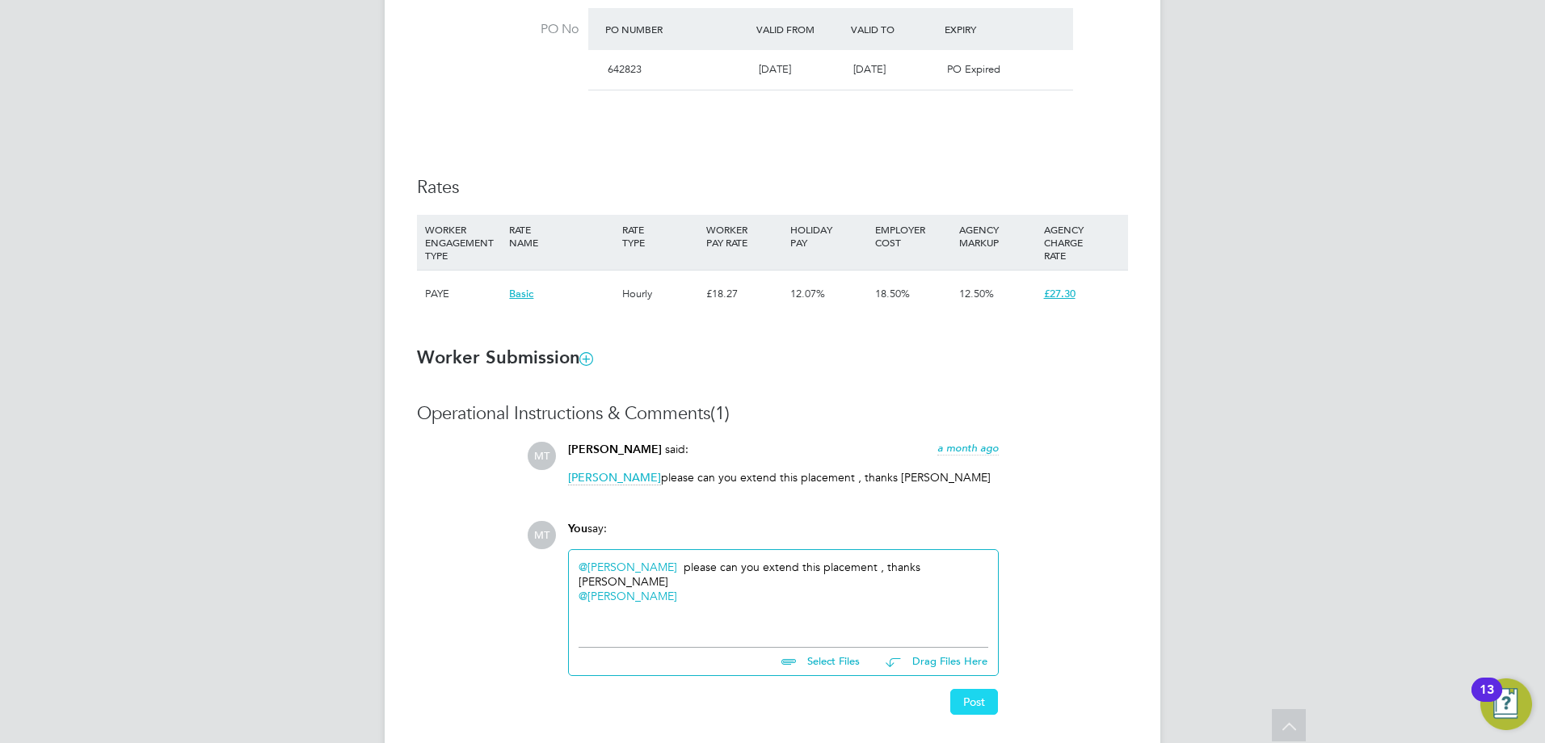
click at [975, 697] on button "Post" at bounding box center [974, 702] width 48 height 26
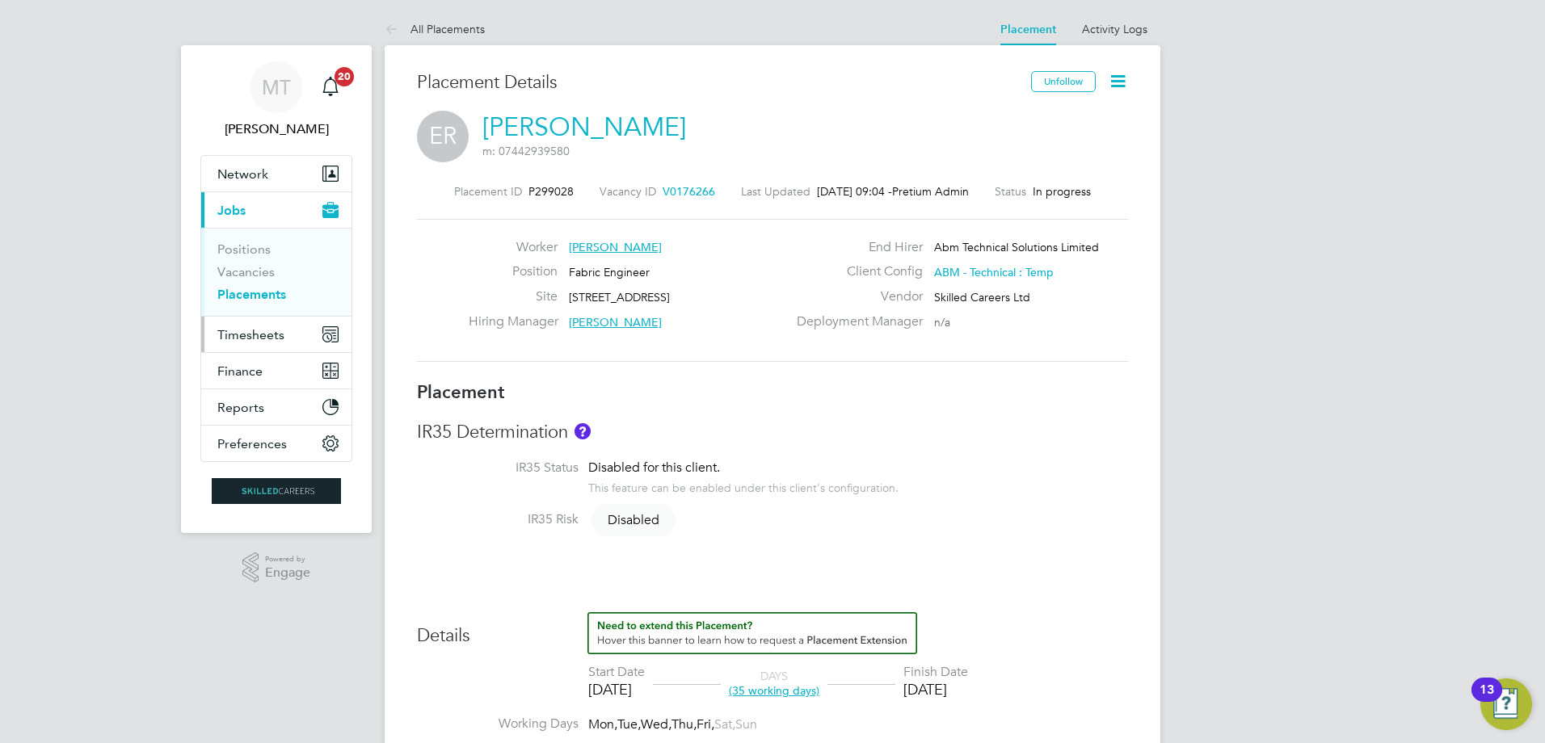
click at [268, 339] on span "Timesheets" at bounding box center [250, 334] width 67 height 15
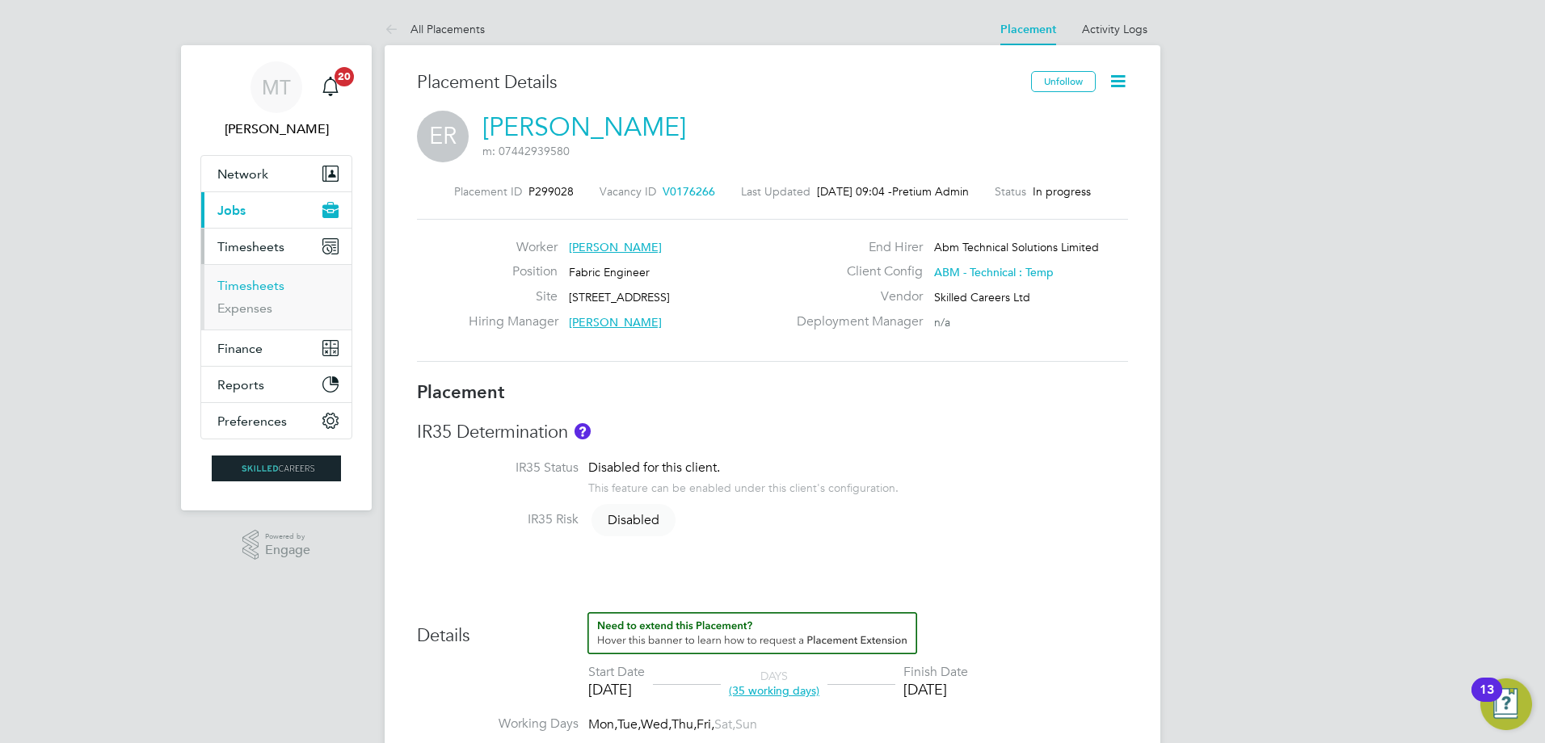
click at [267, 285] on link "Timesheets" at bounding box center [250, 285] width 67 height 15
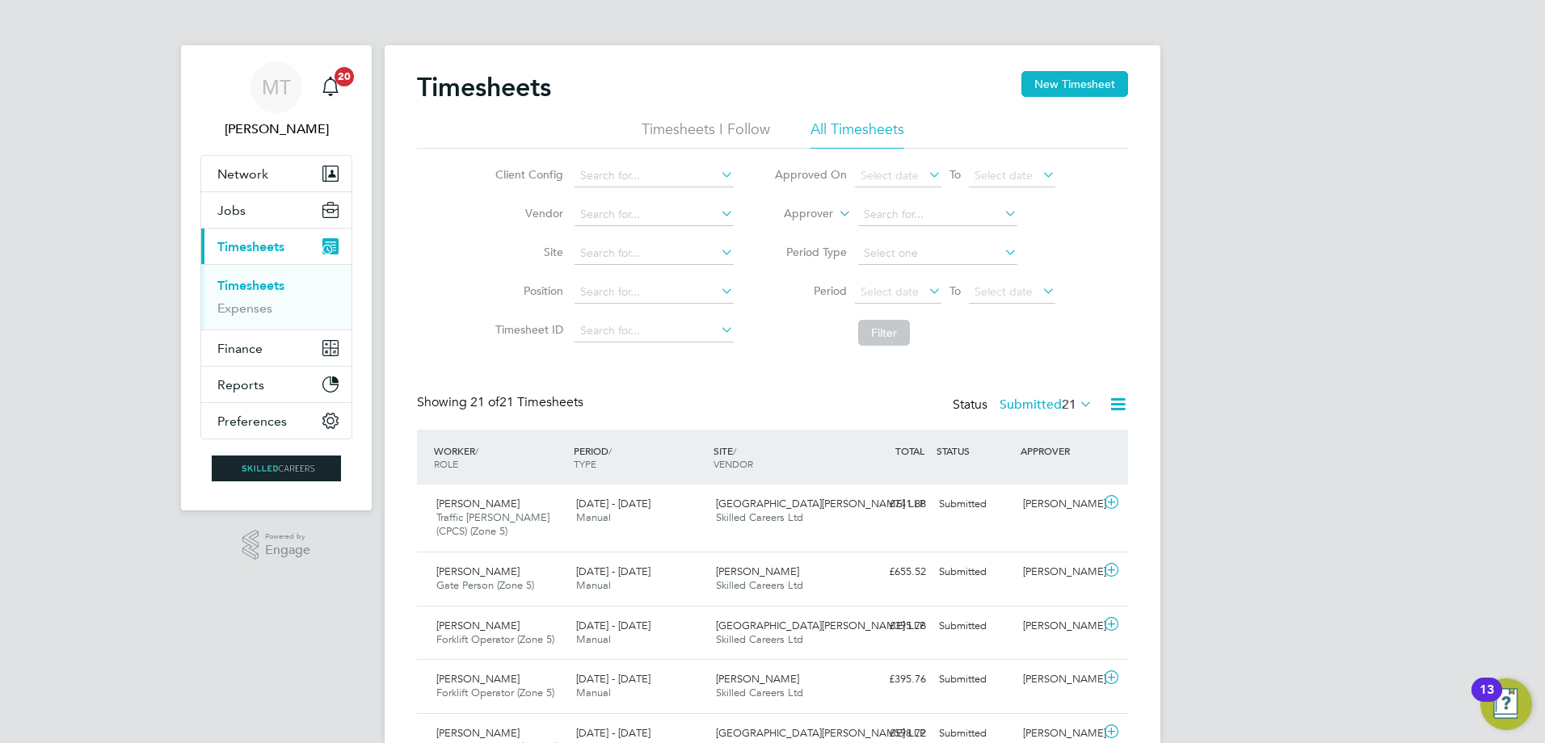
click at [834, 217] on li "Approver" at bounding box center [915, 215] width 322 height 39
click at [834, 212] on li "Approver" at bounding box center [915, 215] width 322 height 39
click at [823, 217] on label "Approver" at bounding box center [796, 214] width 73 height 16
click at [803, 230] on li "Worker" at bounding box center [793, 232] width 80 height 21
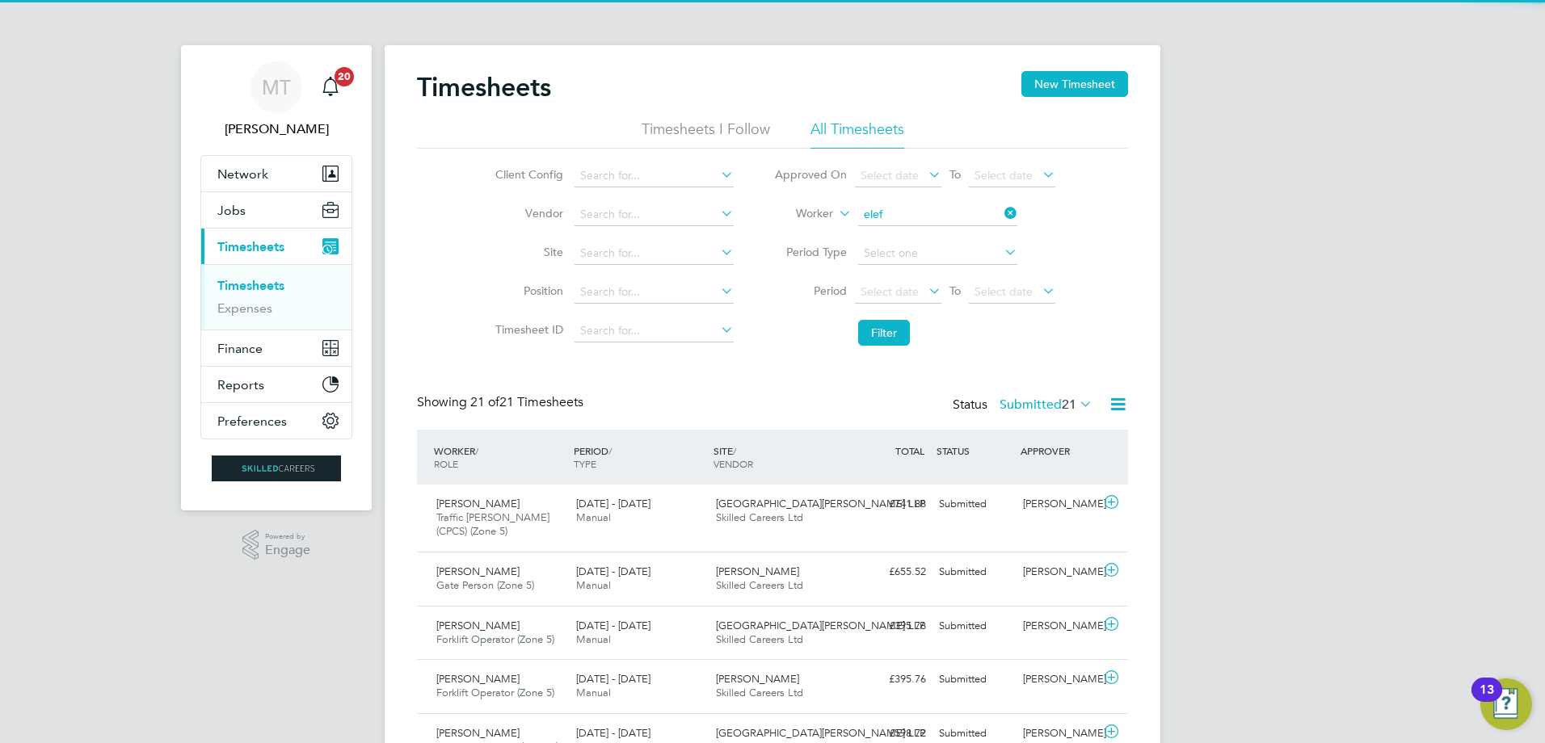
click at [903, 237] on li "Elef therios Rozakis" at bounding box center [937, 237] width 161 height 22
type input "Eleftherios Rozakis"
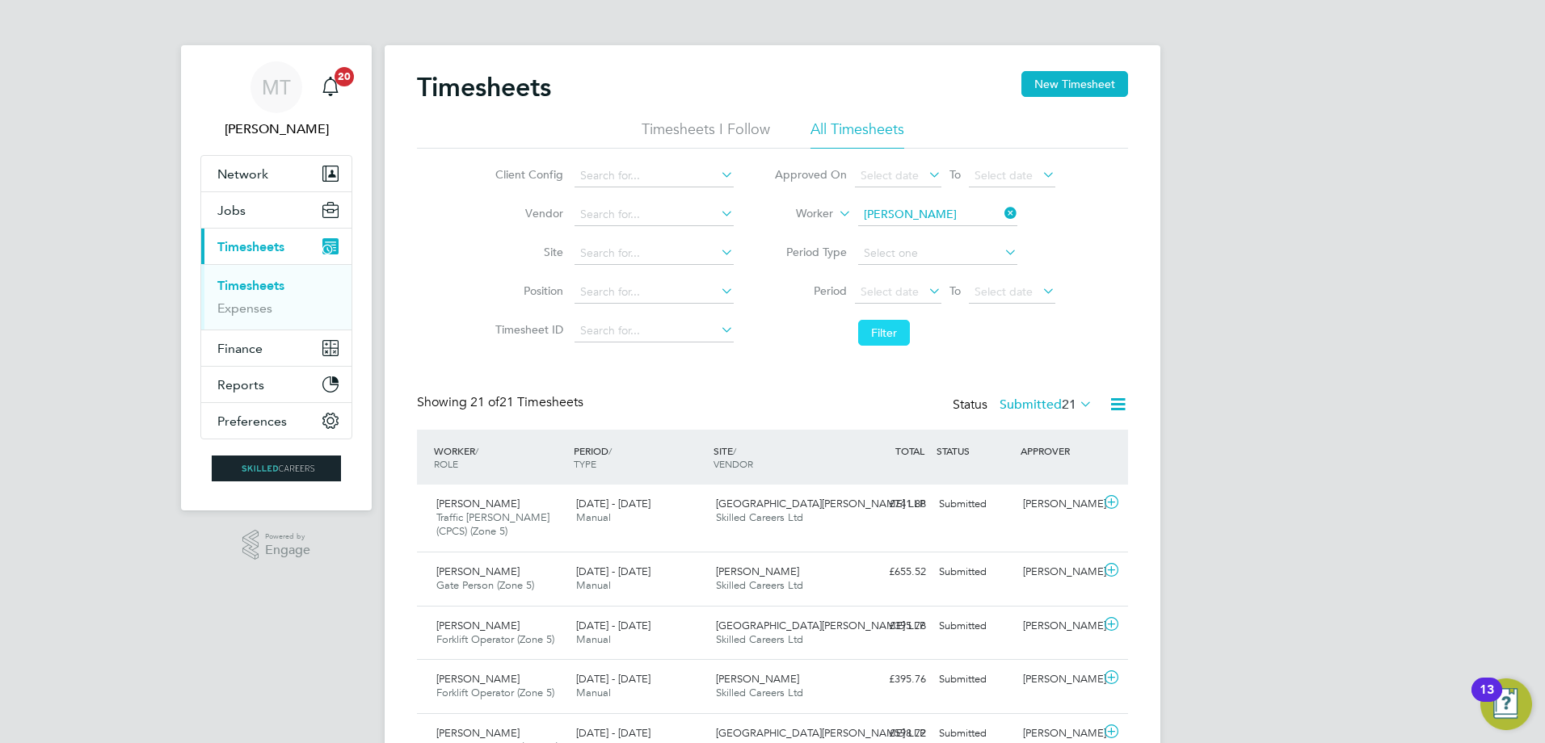
click at [886, 335] on button "Filter" at bounding box center [884, 333] width 52 height 26
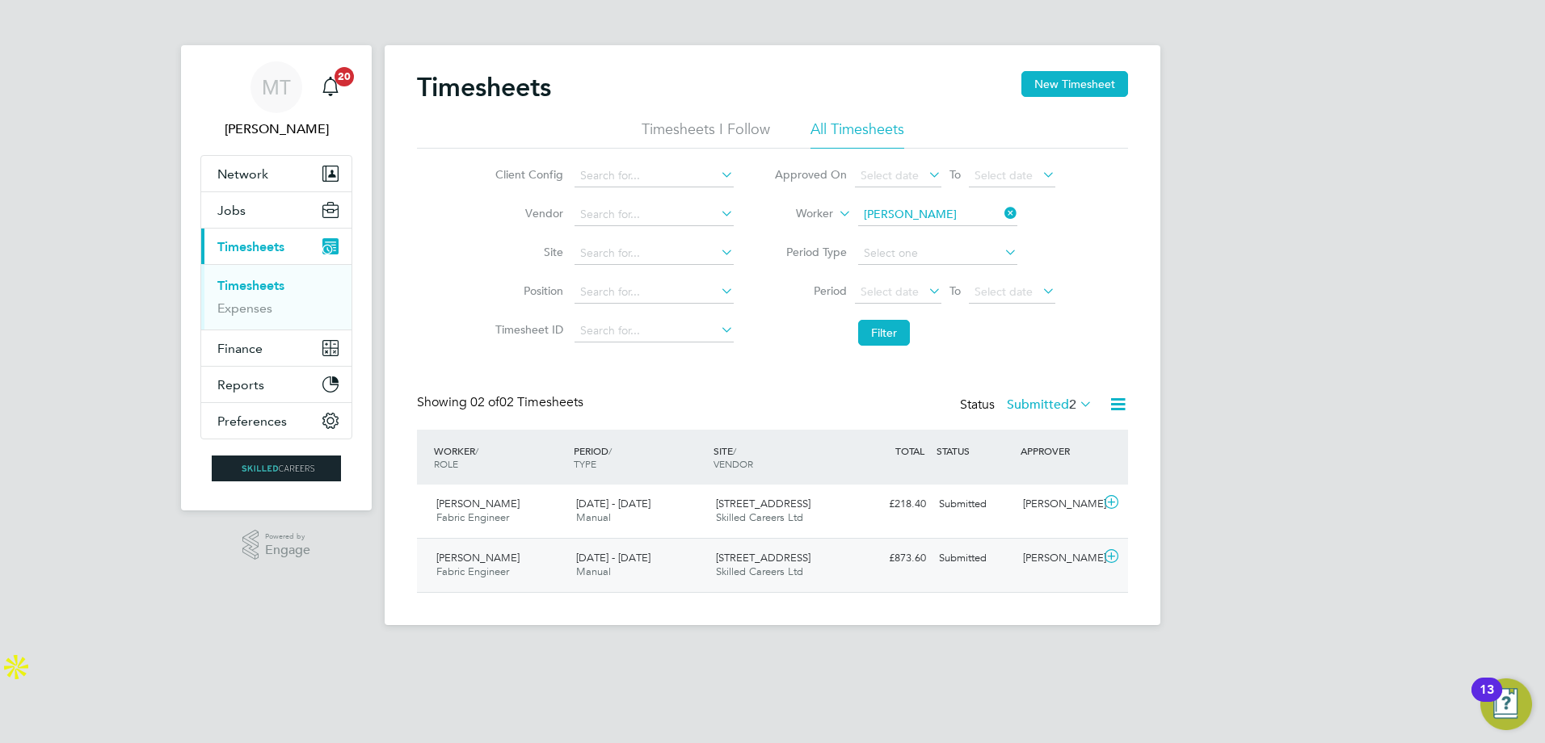
click at [670, 559] on div "23 - 29 Aug 2025 Manual" at bounding box center [640, 565] width 140 height 40
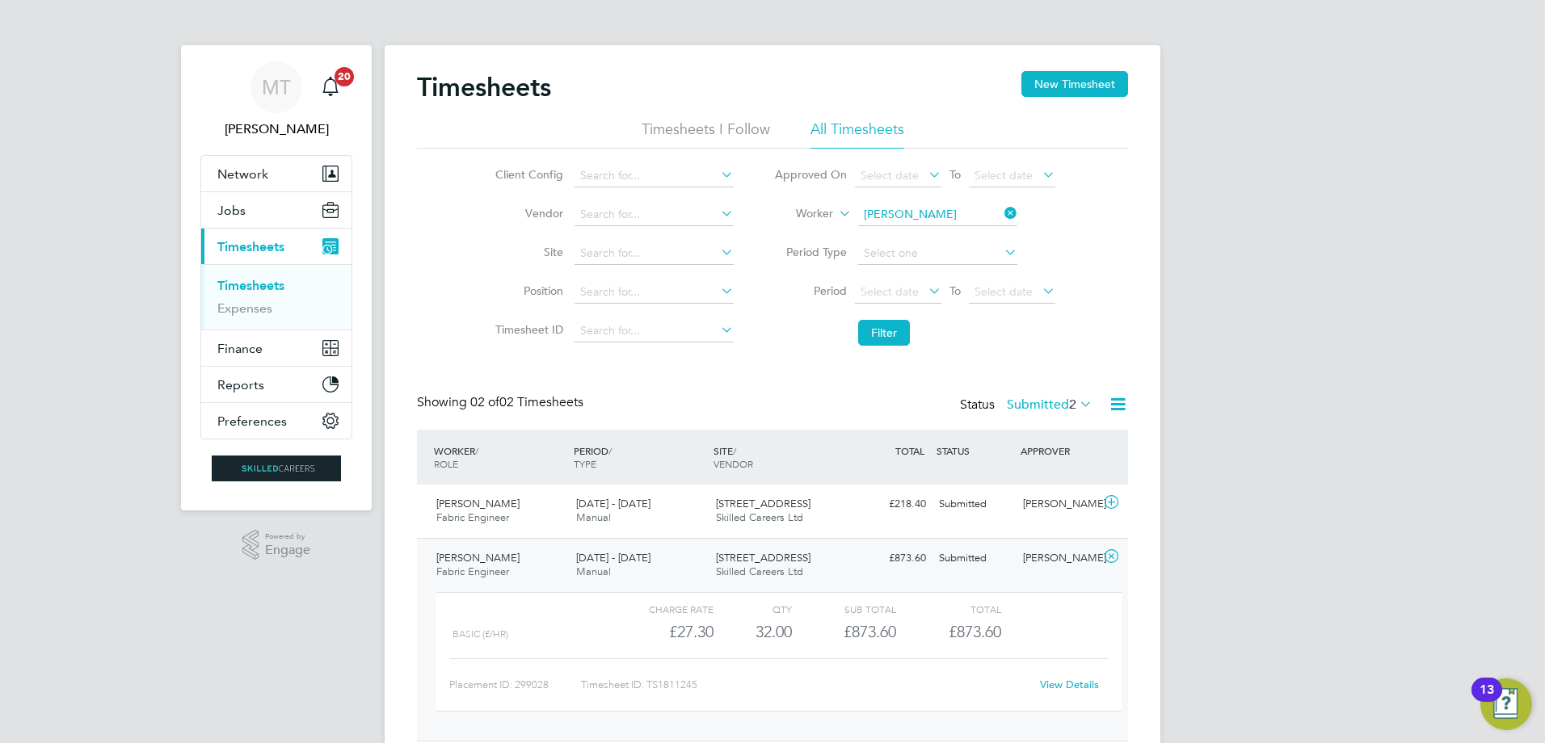
click at [1052, 684] on link "View Details" at bounding box center [1069, 685] width 59 height 14
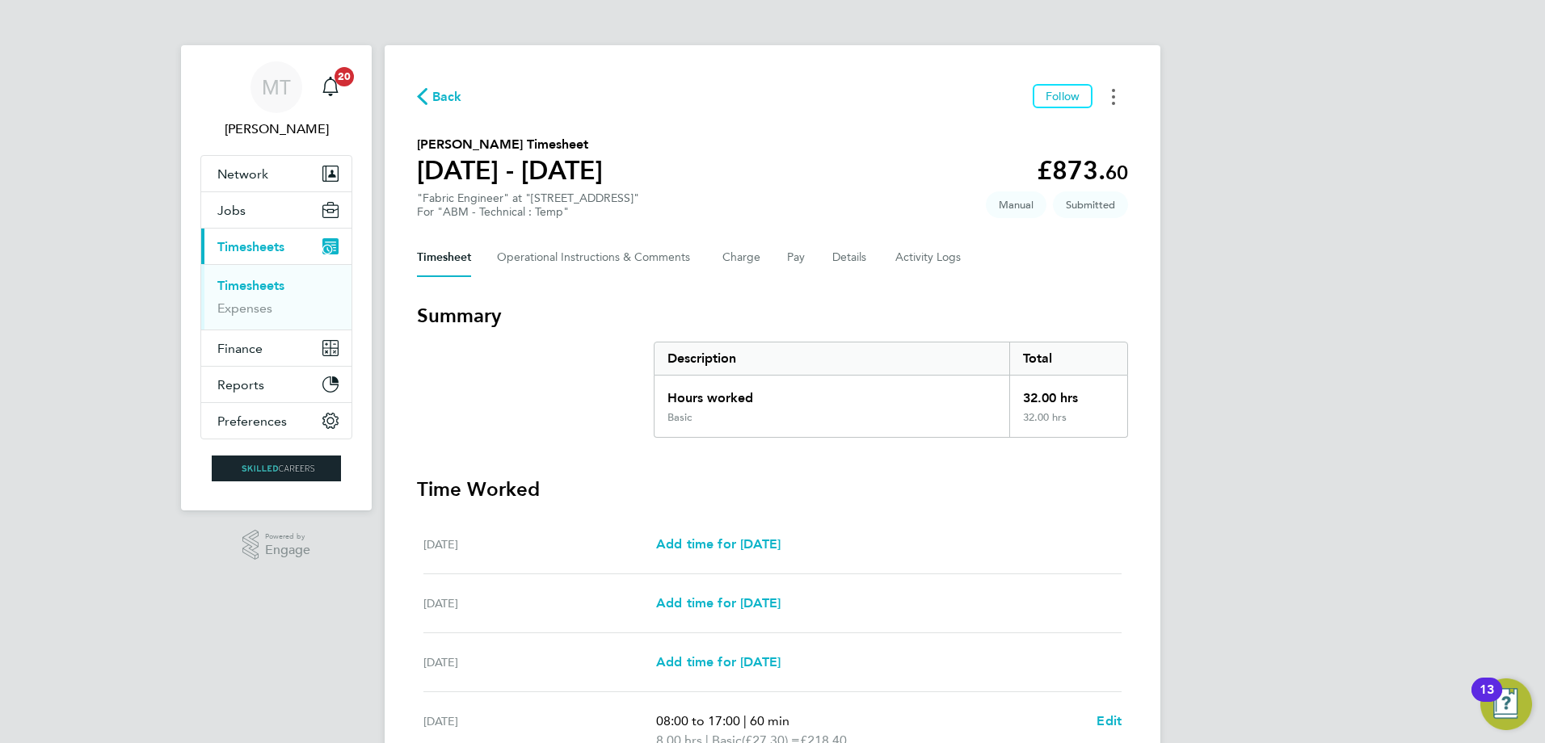
click at [1118, 99] on button "Timesheets Menu" at bounding box center [1113, 96] width 29 height 25
click at [986, 167] on link "Download timesheet" at bounding box center [1031, 165] width 194 height 32
